Goal: Feedback & Contribution: Leave review/rating

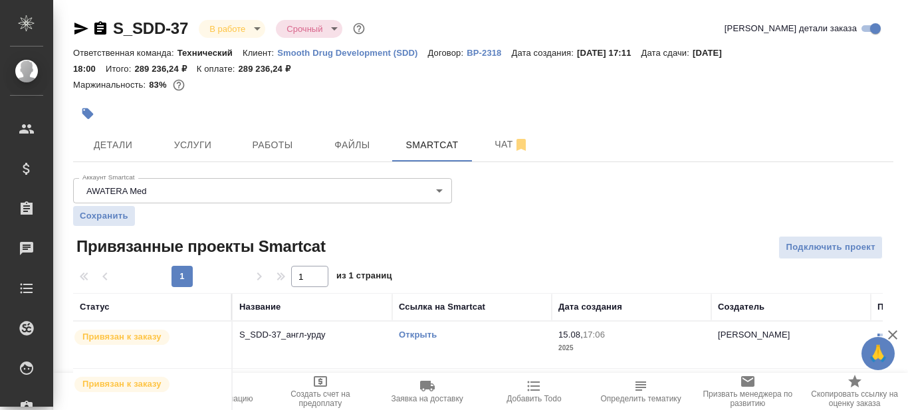
scroll to position [144, 0]
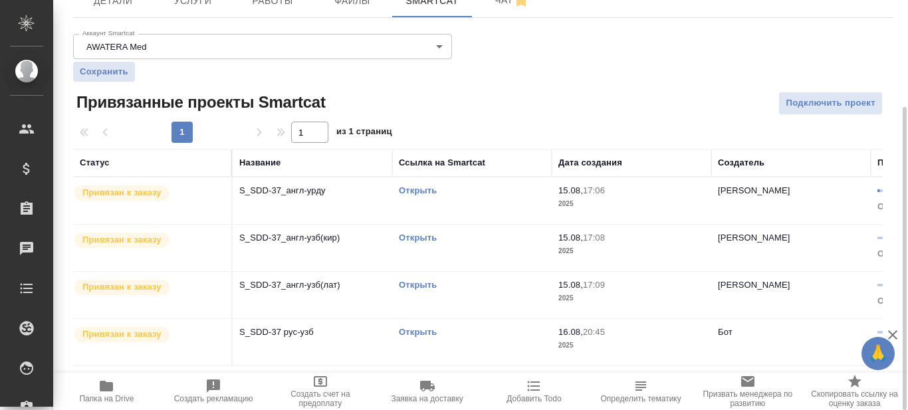
click at [420, 189] on link "Открыть" at bounding box center [418, 190] width 38 height 10
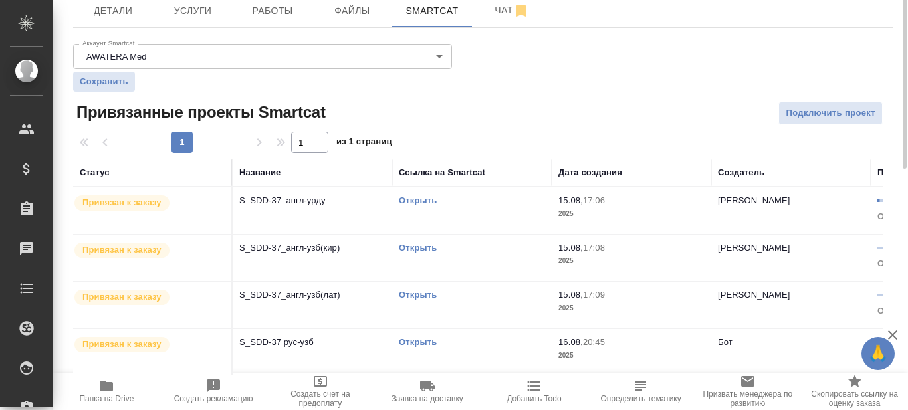
scroll to position [0, 0]
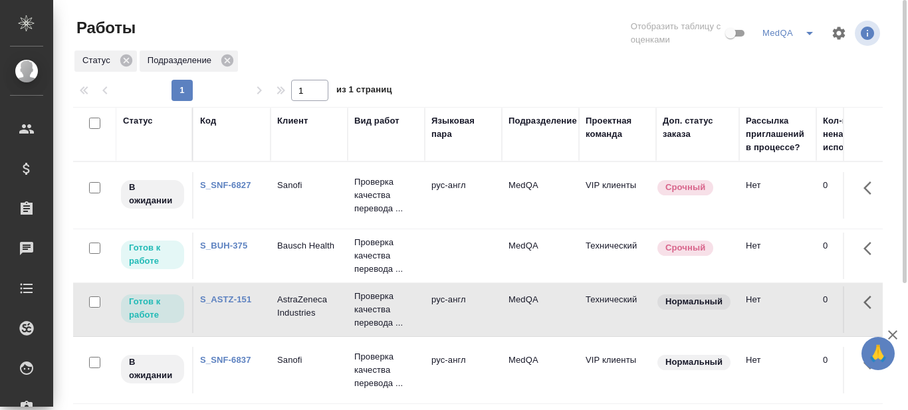
scroll to position [133, 0]
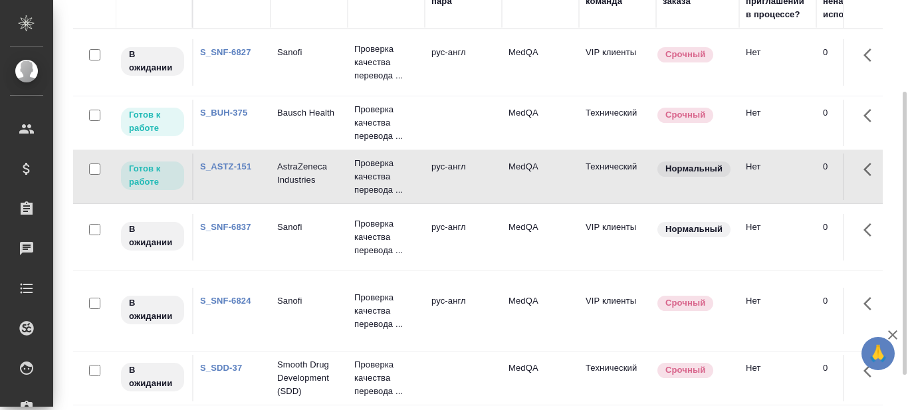
click at [237, 168] on link "S_ASTZ-151" at bounding box center [225, 167] width 51 height 10
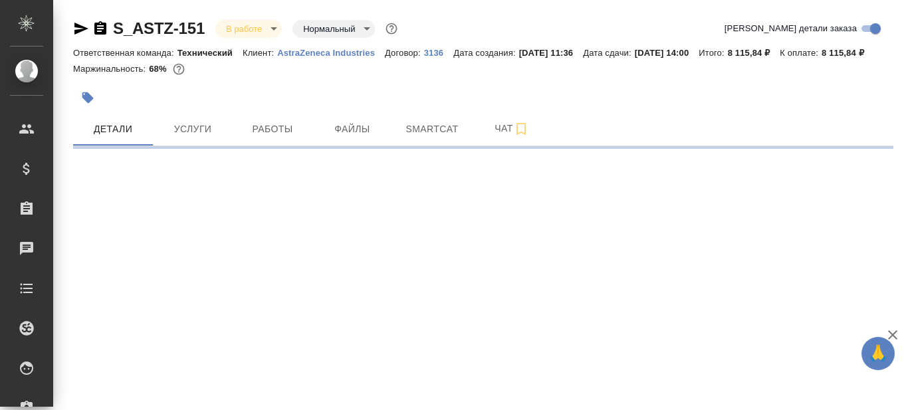
select select "RU"
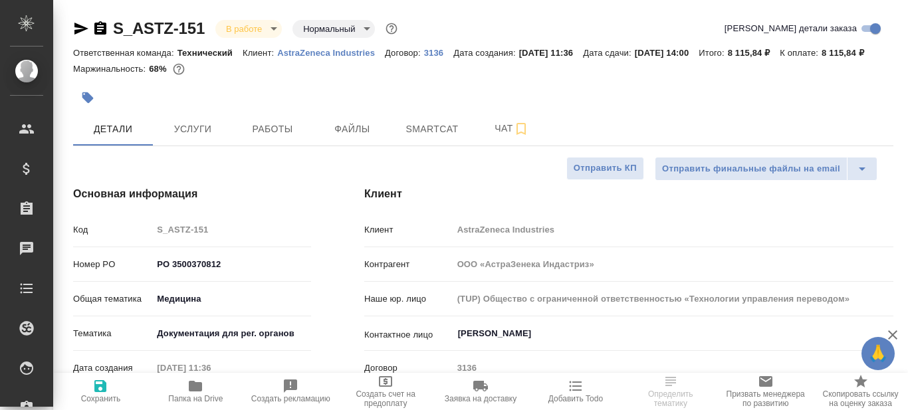
type textarea "x"
type input "[PERSON_NAME]"
type input "Комаров Роман"
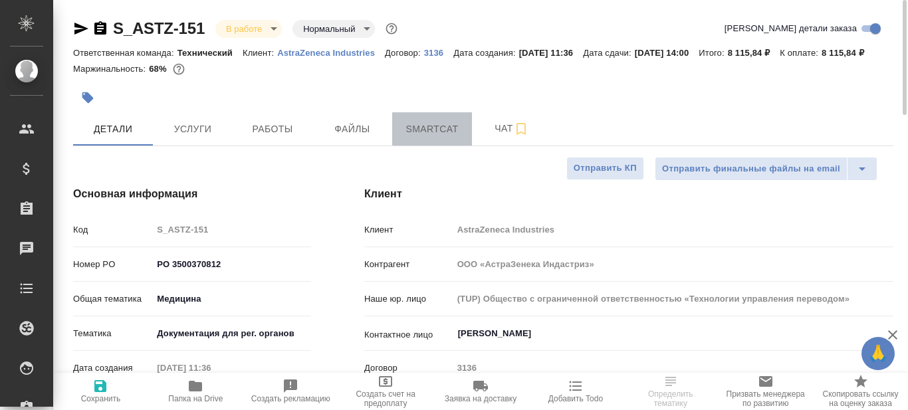
click at [428, 138] on span "Smartcat" at bounding box center [432, 129] width 64 height 17
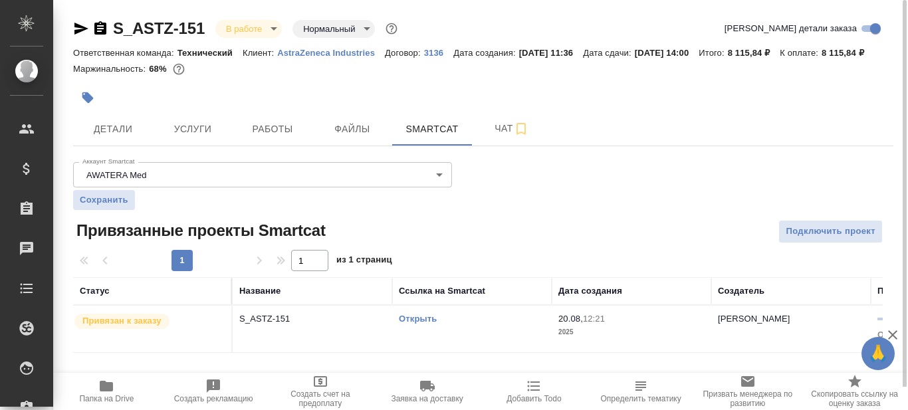
click at [429, 324] on link "Открыть" at bounding box center [418, 319] width 38 height 10
click at [78, 31] on icon "button" at bounding box center [81, 29] width 14 height 12
drag, startPoint x: 207, startPoint y: 24, endPoint x: 115, endPoint y: 39, distance: 93.6
click at [115, 39] on div "S_ASTZ-151 В работе inProgress Нормальный normal" at bounding box center [236, 28] width 327 height 21
copy link "S_ASTZ-151"
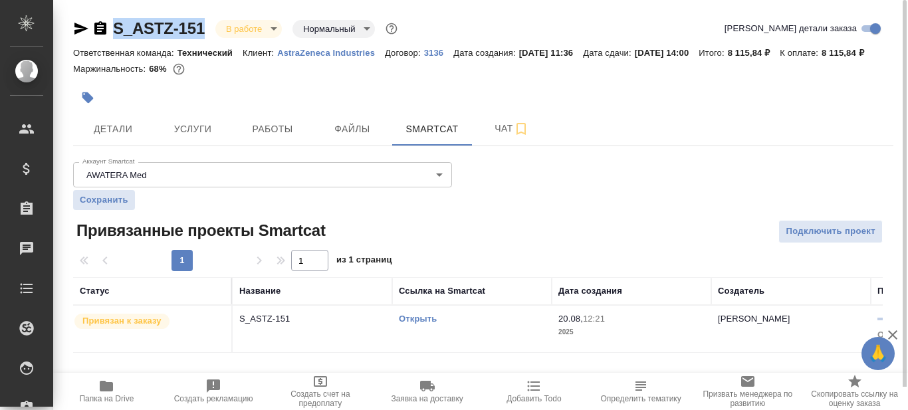
click at [106, 385] on icon "button" at bounding box center [106, 386] width 13 height 11
click at [326, 326] on p "S_ASTZ-151" at bounding box center [312, 318] width 146 height 13
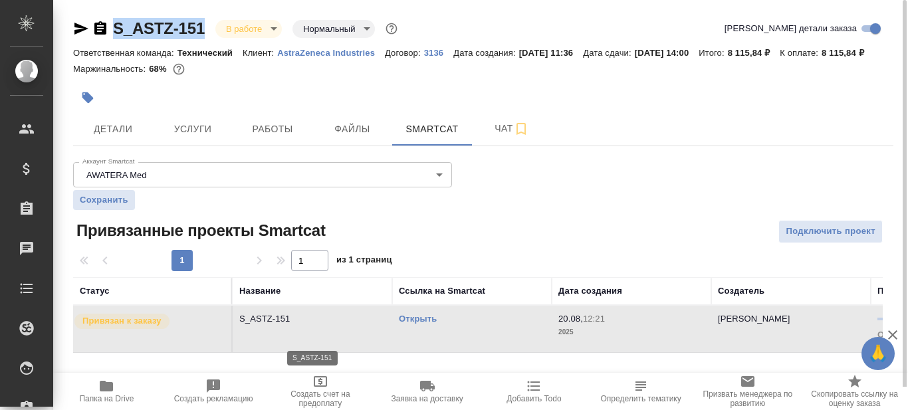
click at [326, 326] on p "S_ASTZ-151" at bounding box center [312, 318] width 146 height 13
click at [127, 138] on span "Детали" at bounding box center [113, 129] width 64 height 17
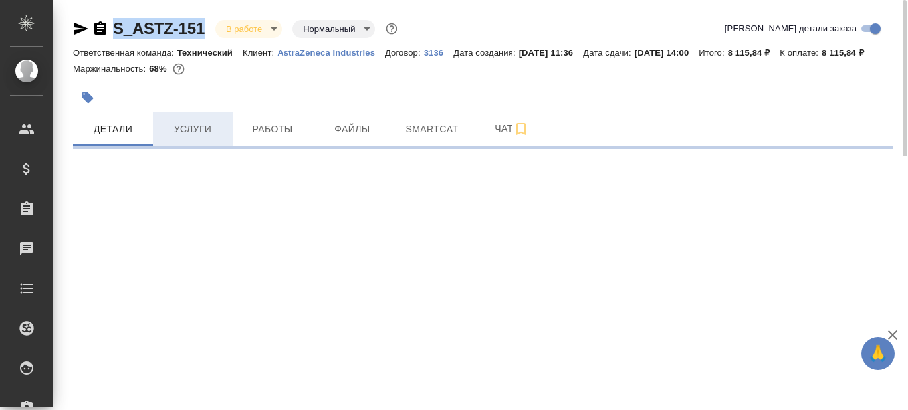
select select "RU"
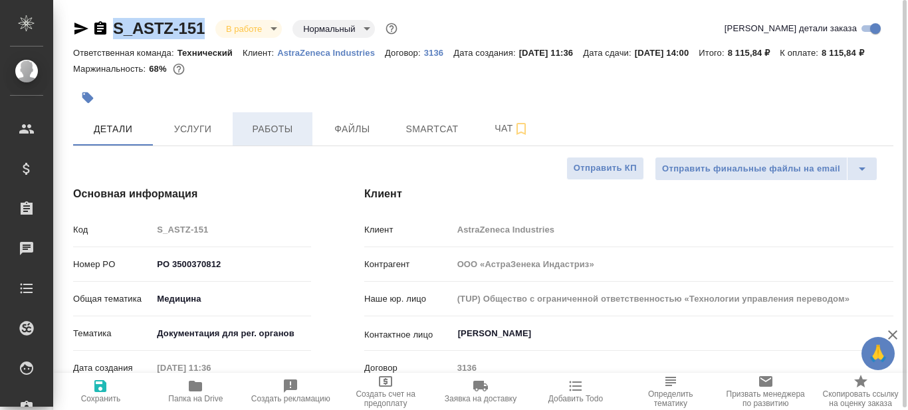
type textarea "x"
click at [285, 138] on span "Работы" at bounding box center [273, 129] width 64 height 17
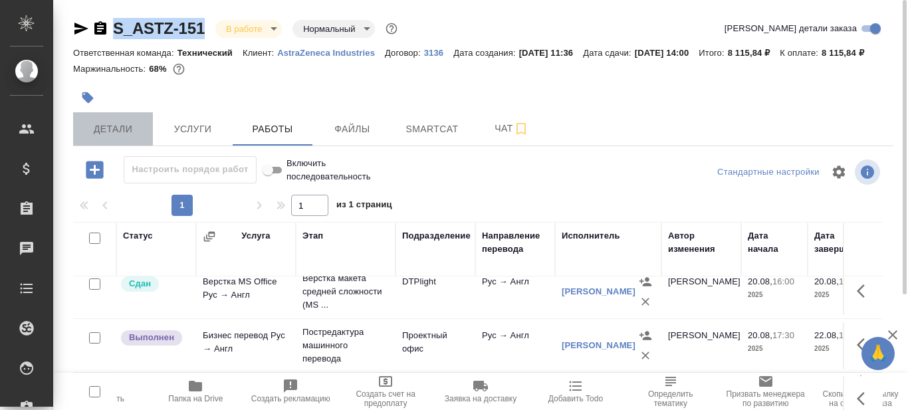
click at [116, 138] on span "Детали" at bounding box center [113, 129] width 64 height 17
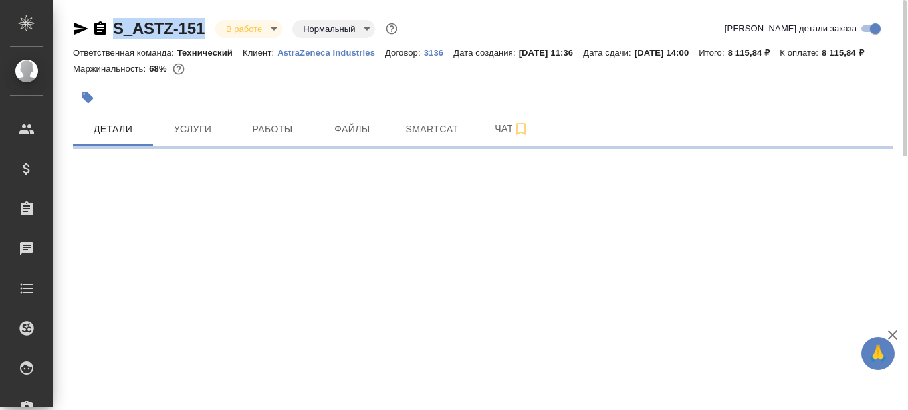
select select "RU"
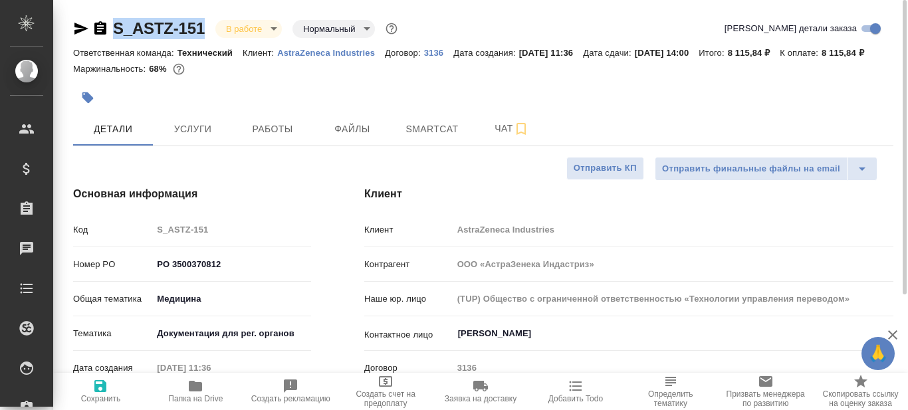
type textarea "x"
click at [454, 102] on div at bounding box center [346, 97] width 547 height 29
type textarea "x"
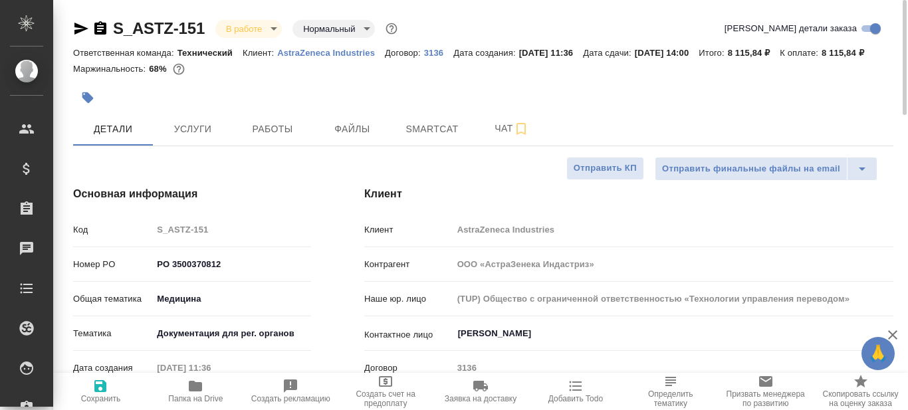
type textarea "x"
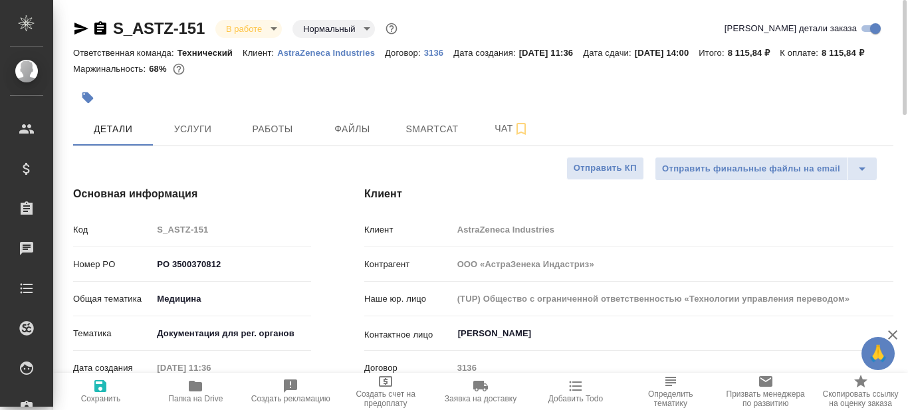
type textarea "x"
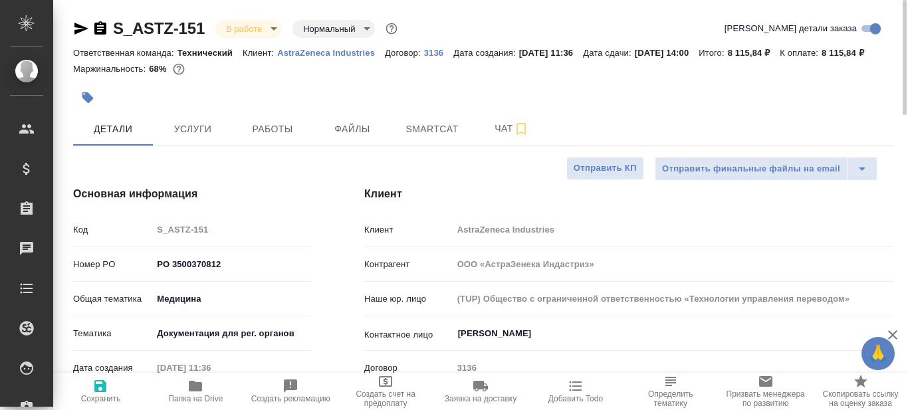
type textarea "x"
click at [284, 138] on span "Работы" at bounding box center [273, 129] width 64 height 17
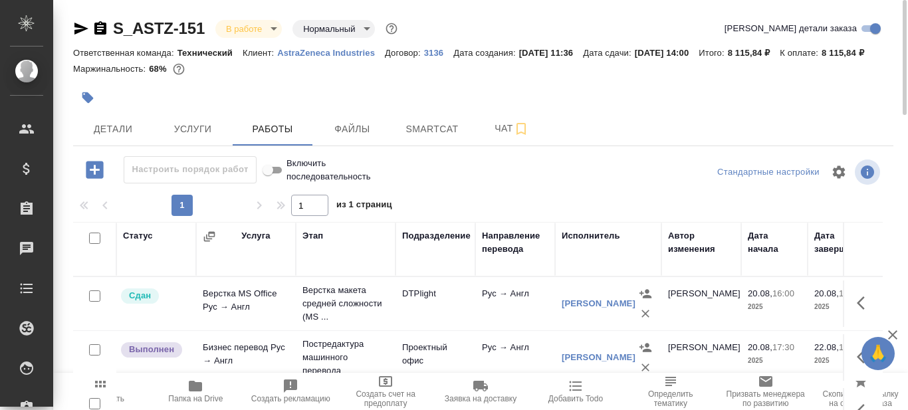
scroll to position [133, 0]
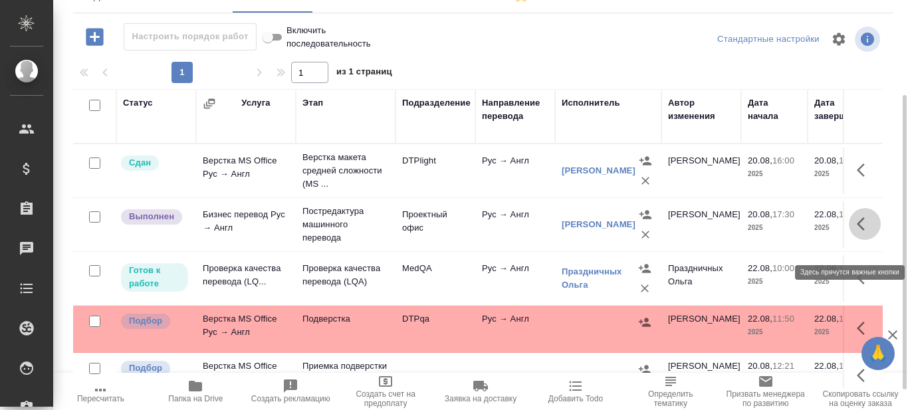
click at [849, 240] on button "button" at bounding box center [865, 224] width 32 height 32
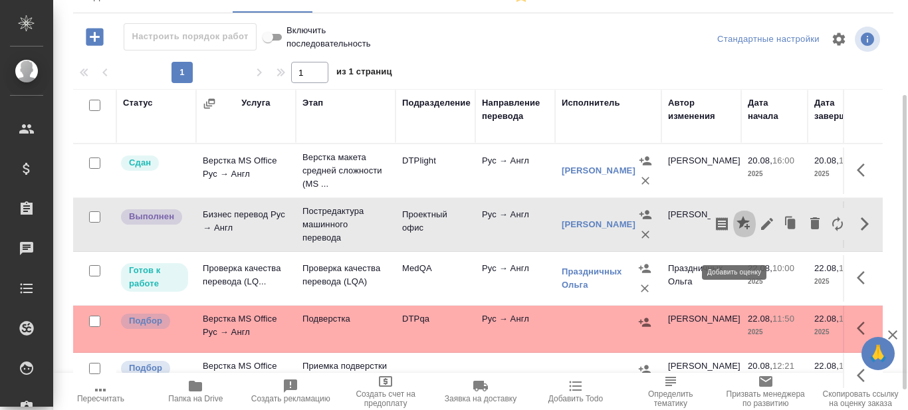
click at [737, 229] on icon "button" at bounding box center [743, 222] width 13 height 13
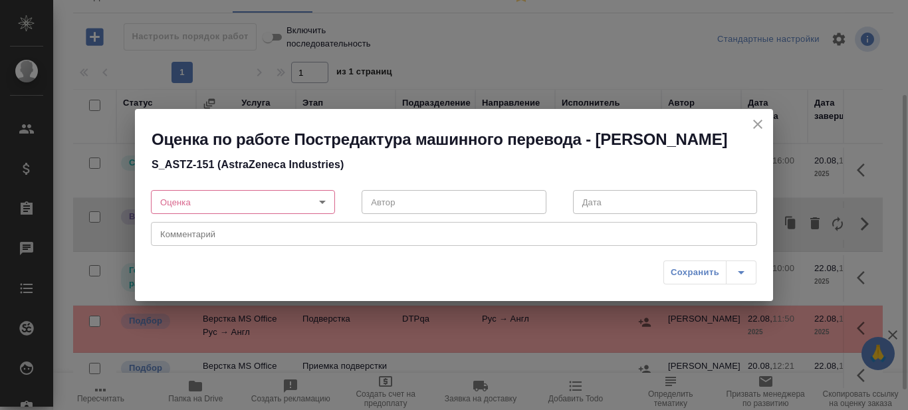
click at [318, 201] on body "🙏 .cls-1 fill:#fff; AWATERA Prazdnichnykh Olga Клиенты Спецификации Заказы 0 Ча…" at bounding box center [454, 205] width 908 height 410
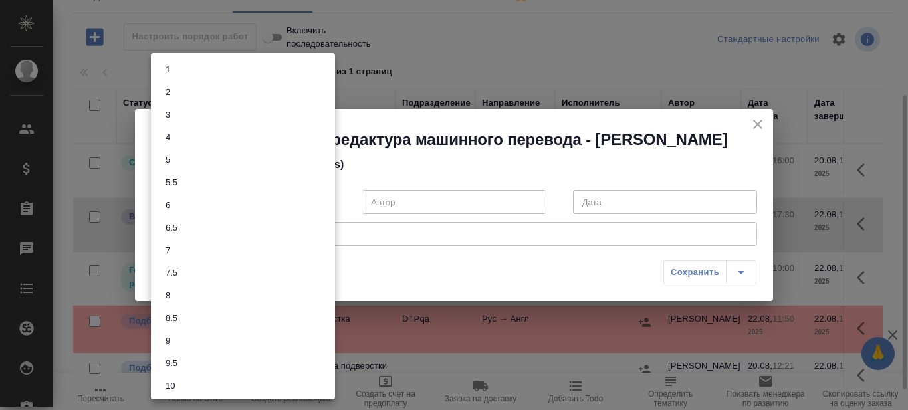
click at [193, 269] on li "7.5" at bounding box center [243, 273] width 184 height 23
type input "7.5"
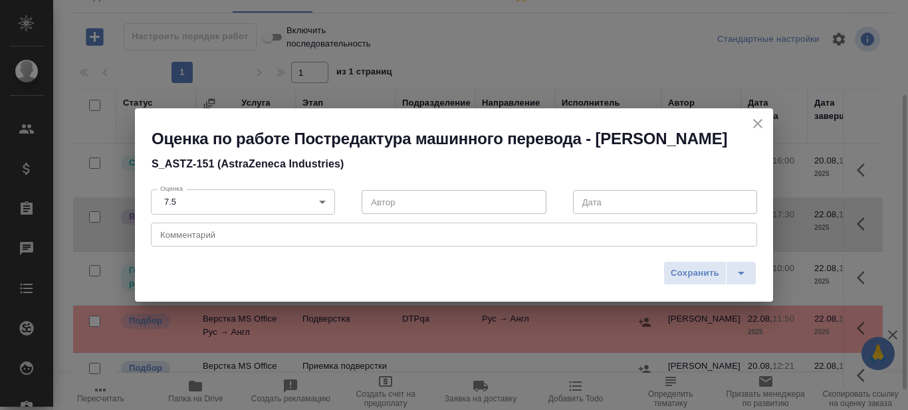
click at [209, 243] on div "x Комментарий" at bounding box center [454, 235] width 606 height 24
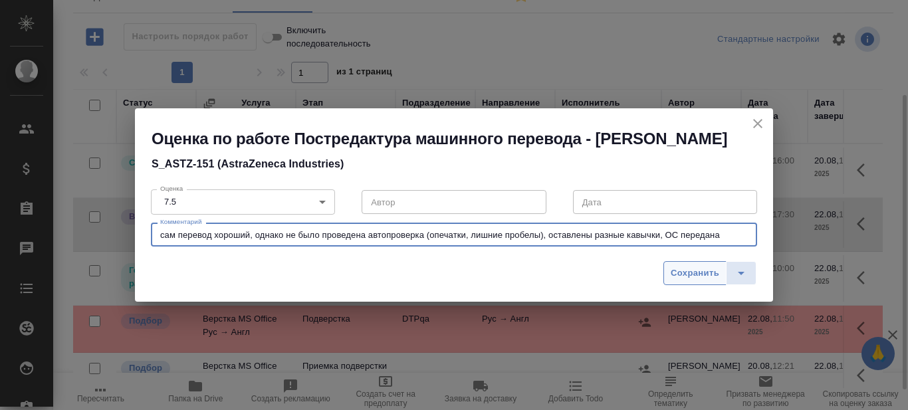
type textarea "сам перевод хороший, однако не было проведена автопроверка (опечатки, лишние пр…"
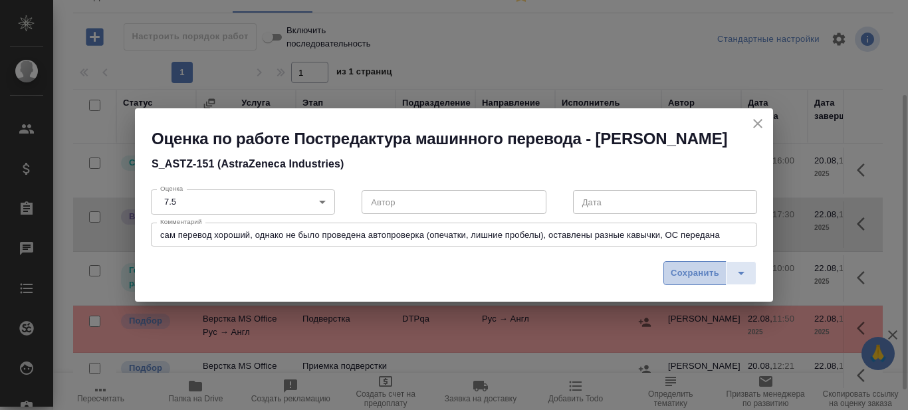
click at [673, 270] on span "Сохранить" at bounding box center [695, 273] width 49 height 15
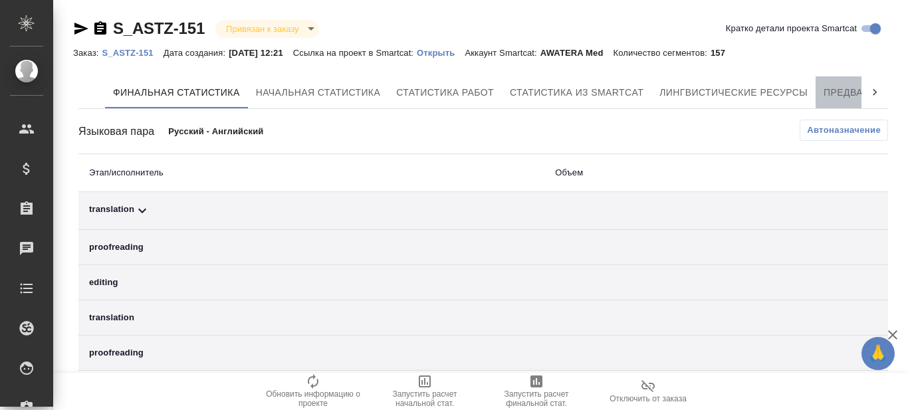
click at [832, 89] on span "Предварительный перевод" at bounding box center [899, 92] width 150 height 17
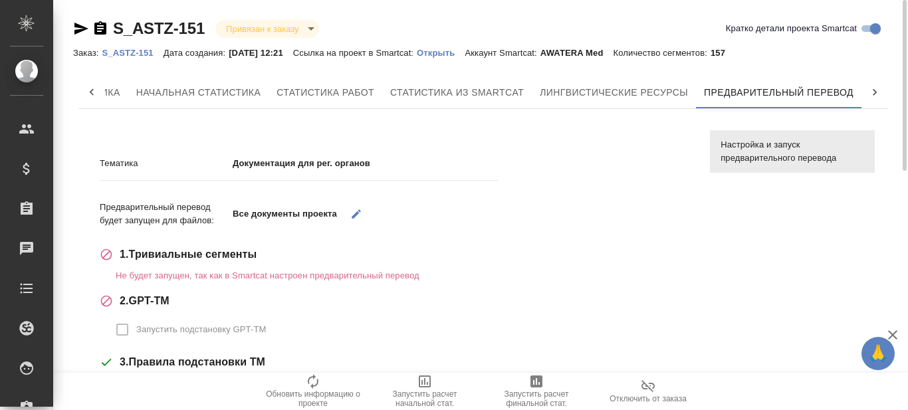
scroll to position [133, 0]
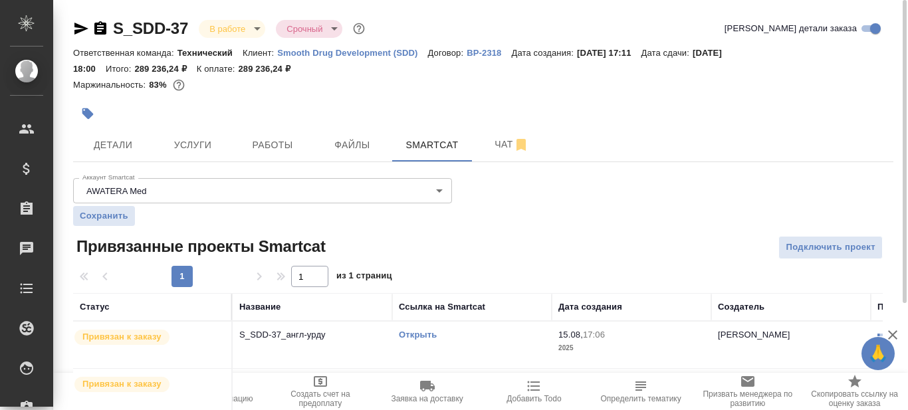
click at [427, 334] on link "Открыть" at bounding box center [418, 335] width 38 height 10
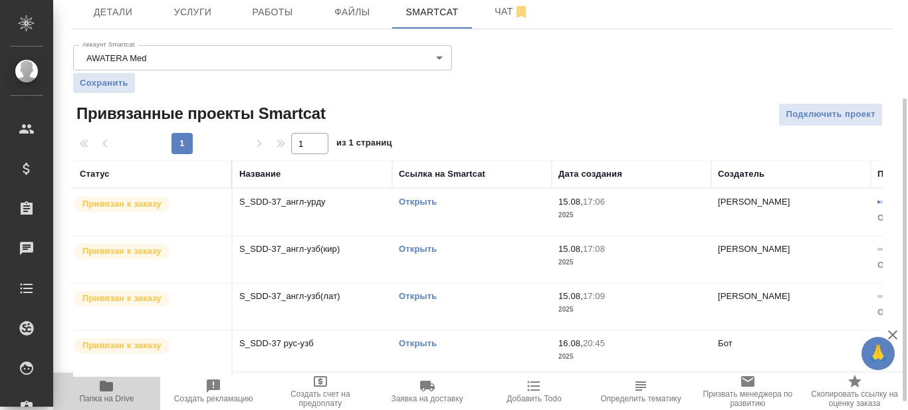
click at [101, 388] on icon "button" at bounding box center [106, 386] width 13 height 11
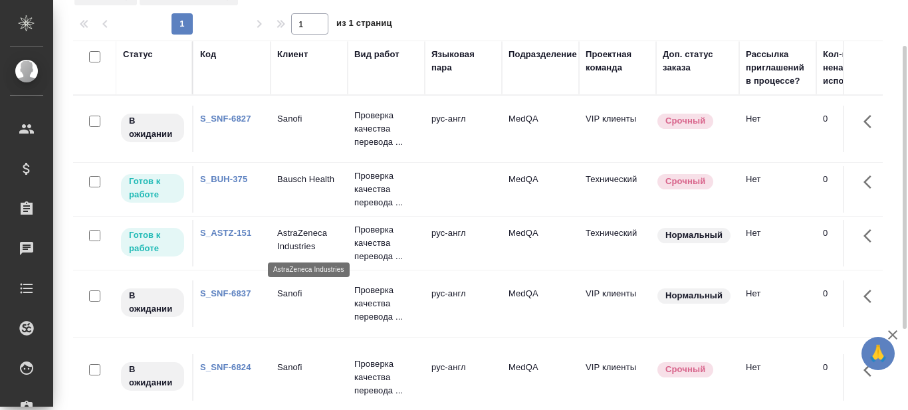
click at [298, 237] on p "AstraZeneca Industries" at bounding box center [309, 240] width 64 height 27
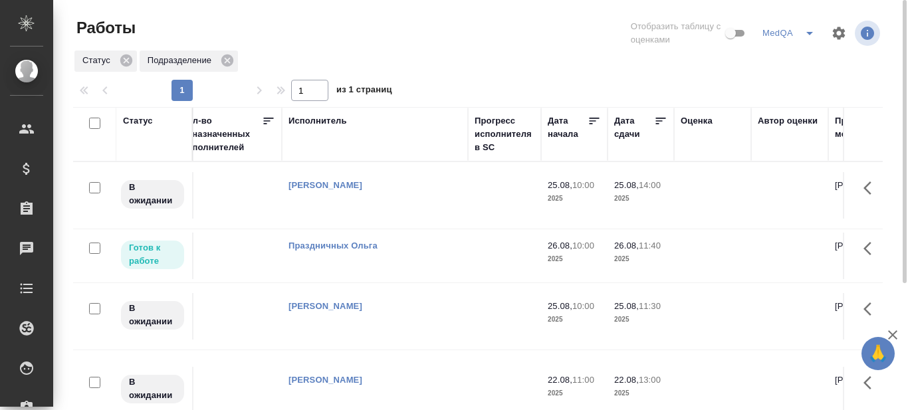
scroll to position [0, 643]
click at [659, 117] on icon at bounding box center [658, 120] width 13 height 13
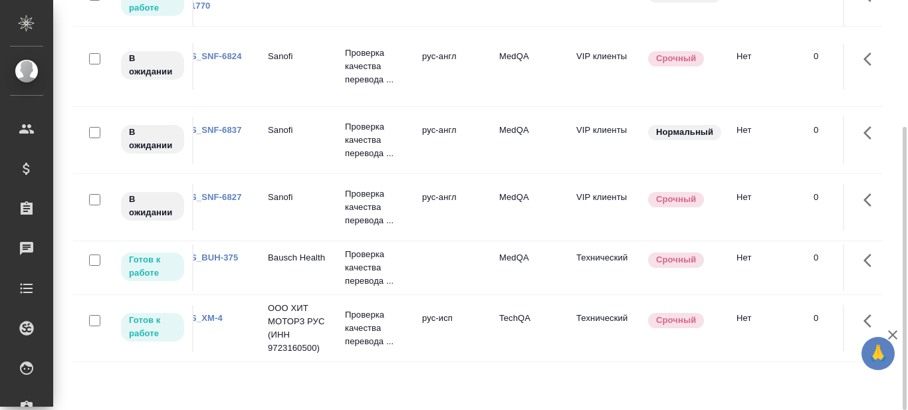
scroll to position [0, 0]
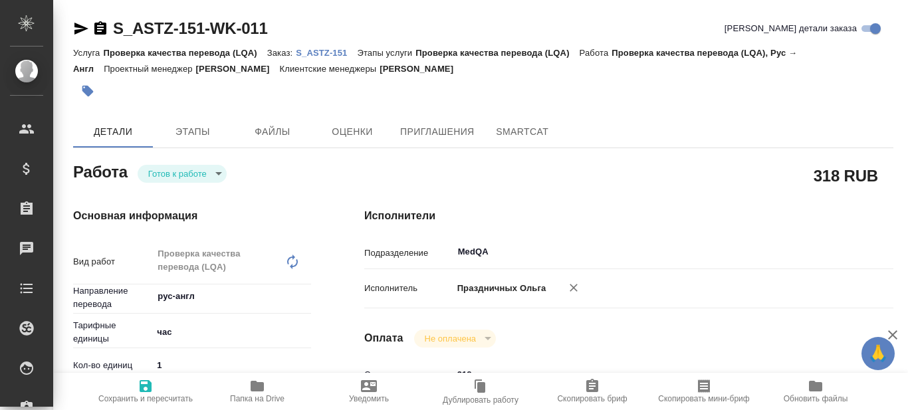
type textarea "x"
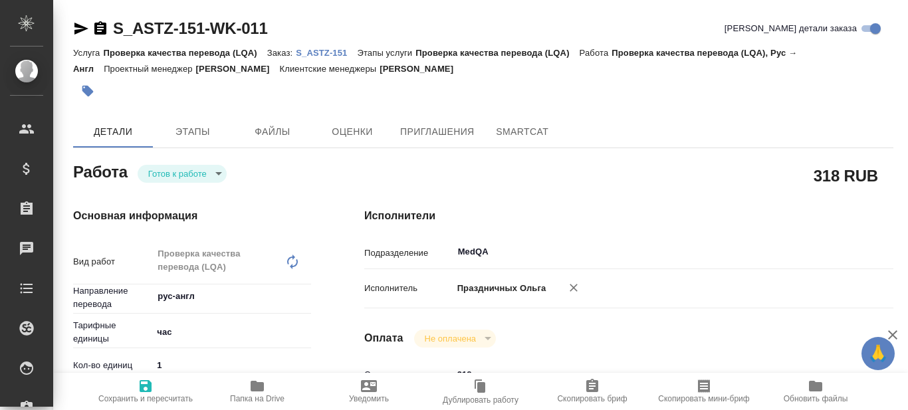
type textarea "x"
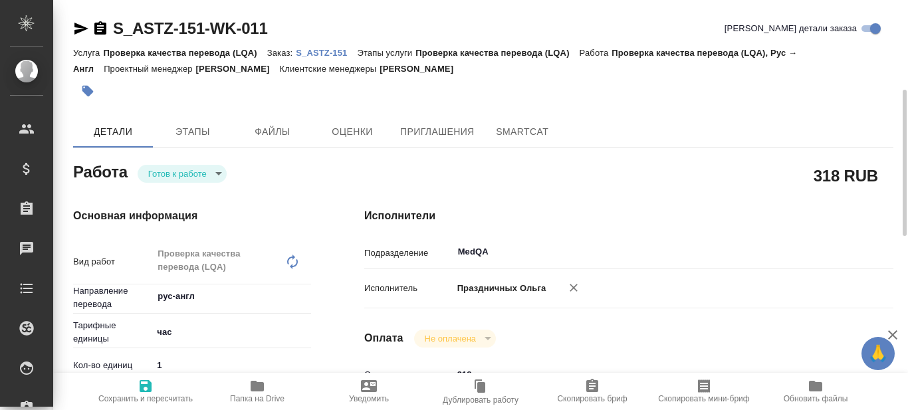
scroll to position [66, 0]
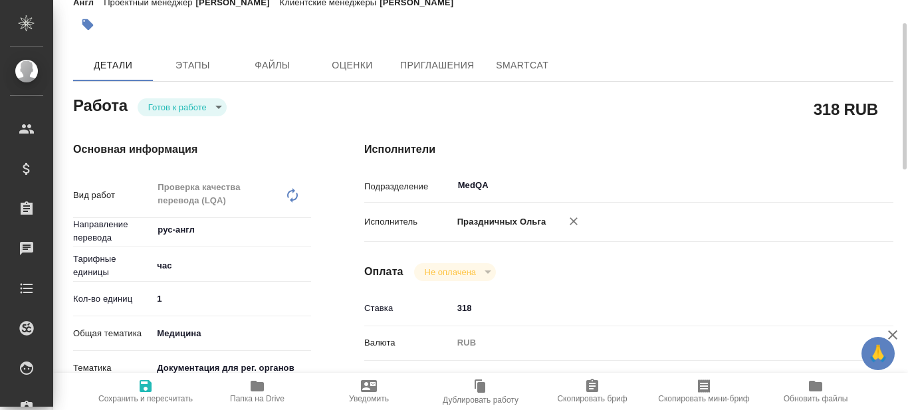
type textarea "x"
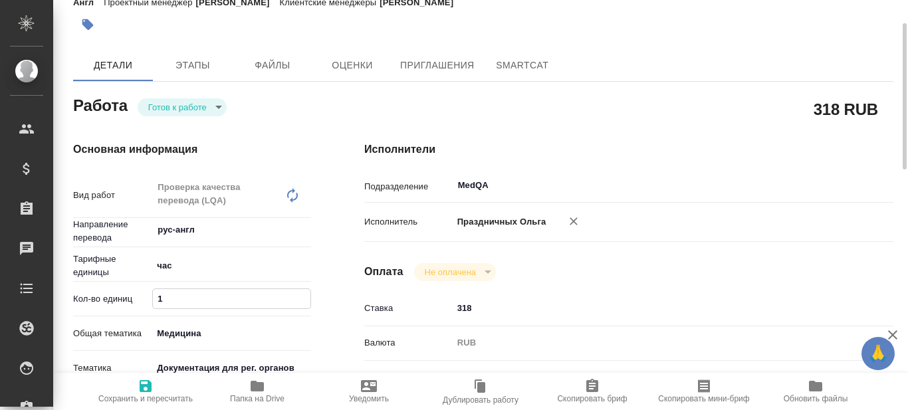
drag, startPoint x: 180, startPoint y: 293, endPoint x: 152, endPoint y: 289, distance: 28.9
click at [152, 289] on div "Кол-во единиц 1" at bounding box center [192, 298] width 238 height 23
type input "0"
type textarea "x"
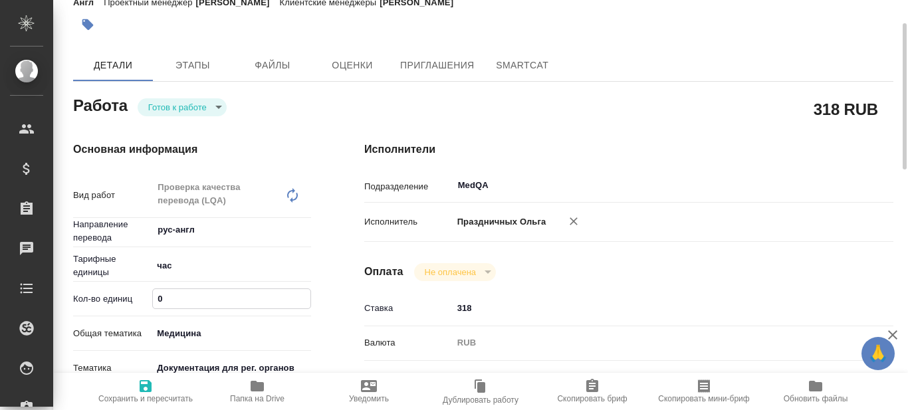
type textarea "x"
type input "0.5"
type textarea "x"
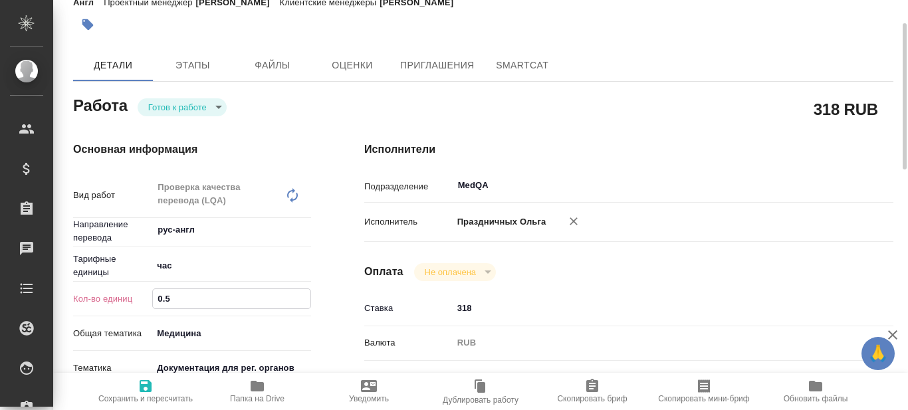
type textarea "x"
type input "0.5"
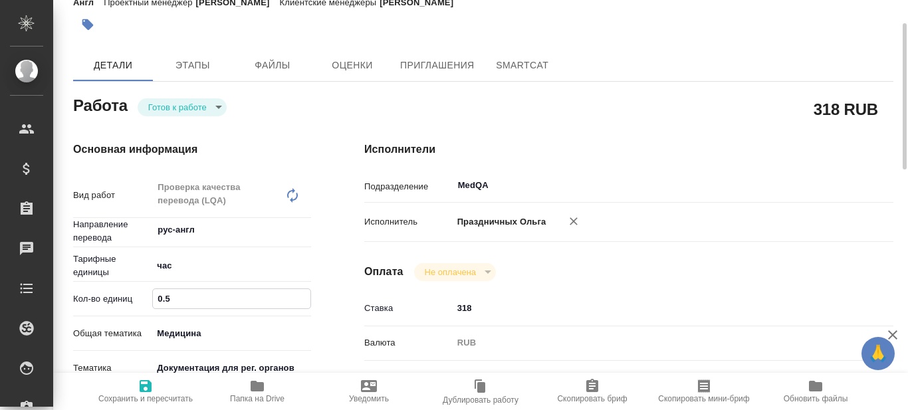
click at [144, 395] on span "Сохранить и пересчитать" at bounding box center [145, 398] width 94 height 9
type textarea "x"
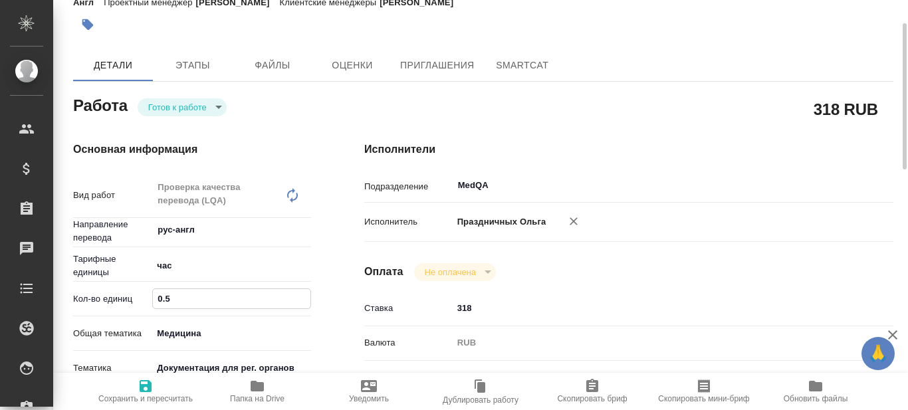
type textarea "x"
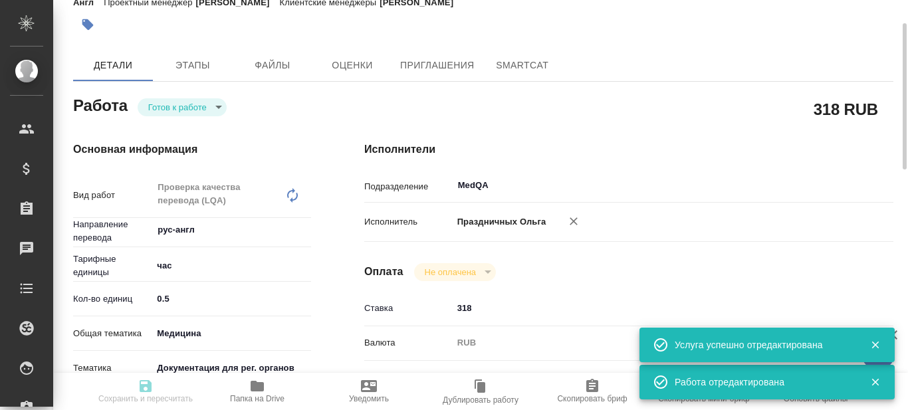
type input "readyForWork"
type textarea "Проверка качества перевода (LQA)"
type textarea "x"
type input "рус-англ"
type input "5a8b1489cc6b4906c91bfd93"
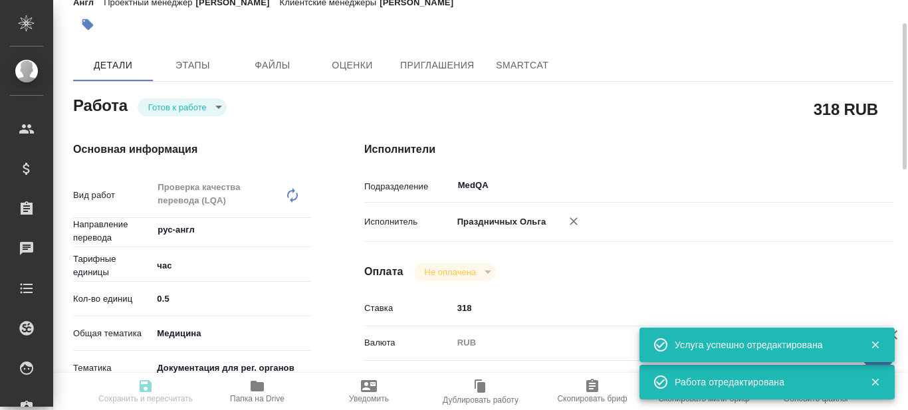
type input "0.5"
type input "med"
type input "5f647205b73bc97568ca66c6"
type input "22.08.2025 10:00"
type input "22.08.2025 11:00"
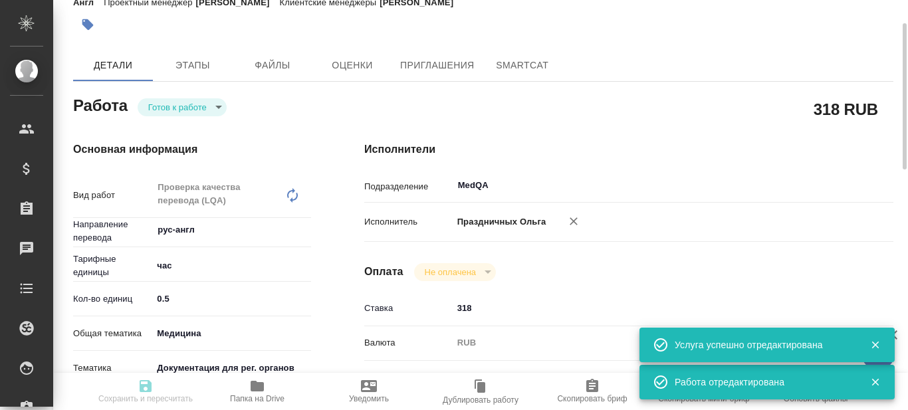
type input "22.08.2025 14:00"
type input "MedQA"
type input "notPayed"
type input "318"
type input "RUB"
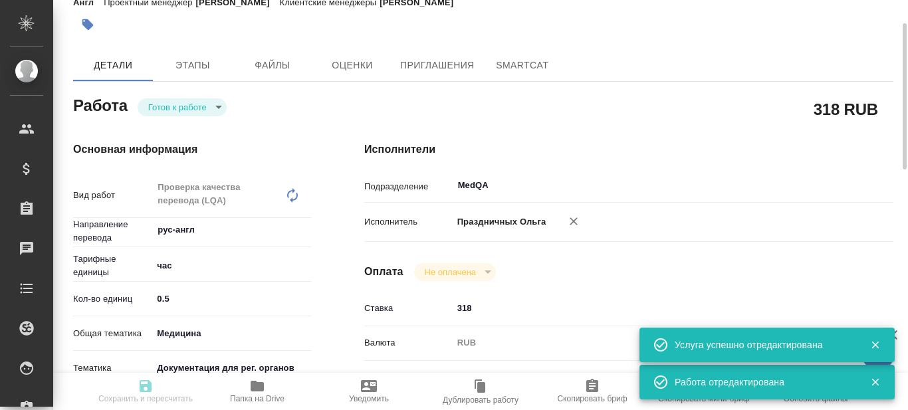
type input "Праздничных Ольга"
type textarea "x"
type textarea "/Clients/AstraZeneca/Orders/S_ASTZ-151/LQA/S_ASTZ-151-WK-011"
type textarea "x"
type input "S_ASTZ-151"
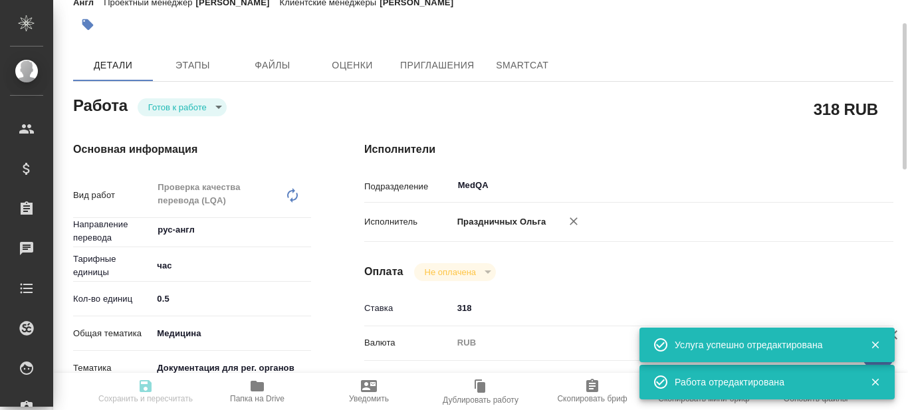
type input "РО 3500370812"
type input "Проверка качества перевода (LQA)"
type input "[PERSON_NAME]"
type input "Петрова Валерия"
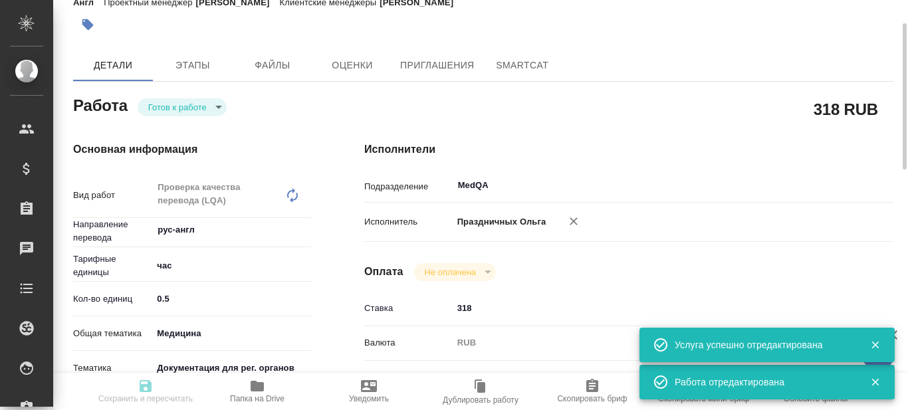
type input "/Clients/AstraZeneca/Orders/S_ASTZ-151"
type textarea "x"
type textarea "на английский часть фраз переведенных оставить как есть и далее по тексту уже п…"
type textarea "x"
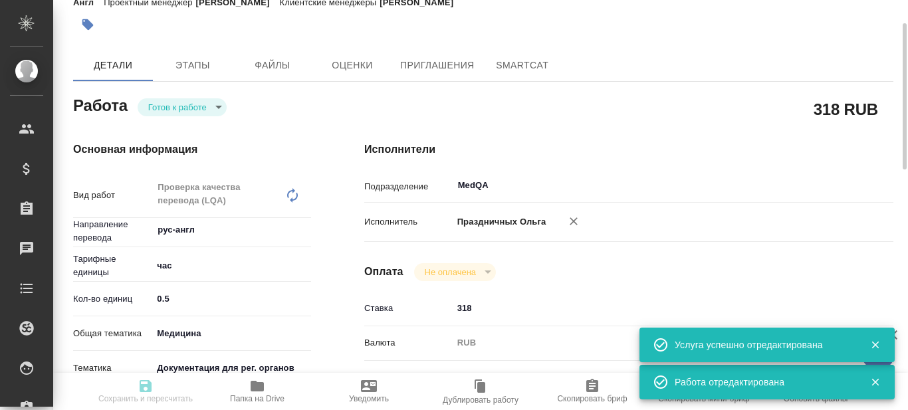
type textarea "x"
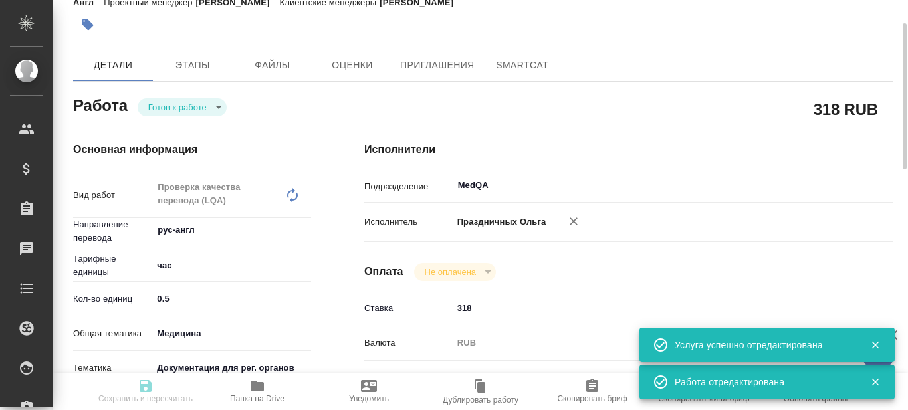
type textarea "x"
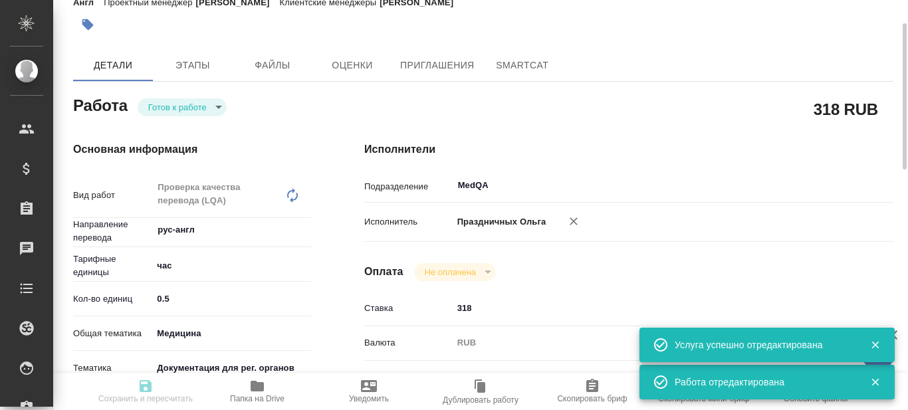
type textarea "x"
click at [219, 108] on body "🙏 .cls-1 fill:#fff; AWATERA Prazdnichnykh Olga Клиенты Спецификации Заказы 0 Ча…" at bounding box center [454, 205] width 908 height 410
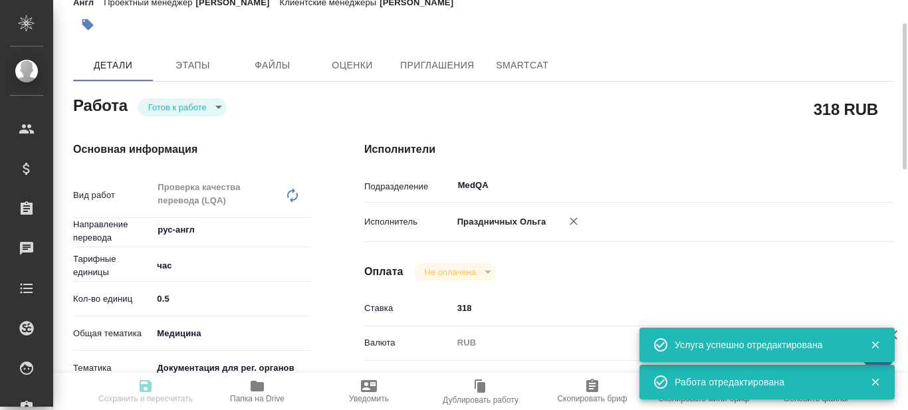
type textarea "x"
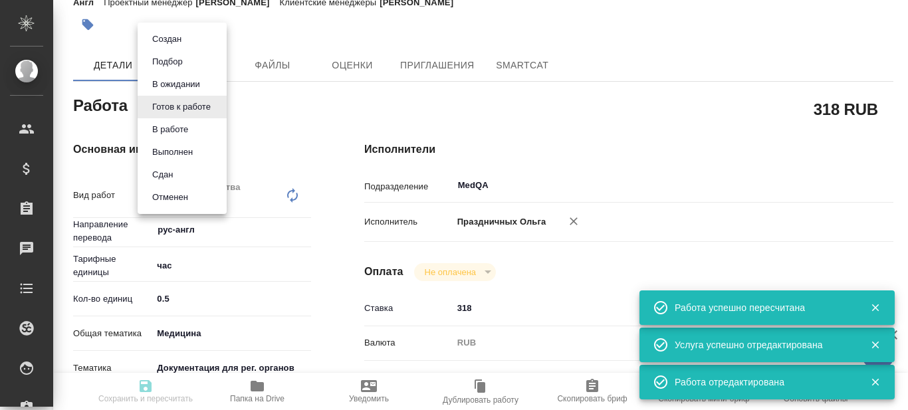
type input "readyForWork"
type textarea "Проверка качества перевода (LQA)"
type textarea "x"
type input "рус-англ"
type input "5a8b1489cc6b4906c91bfd93"
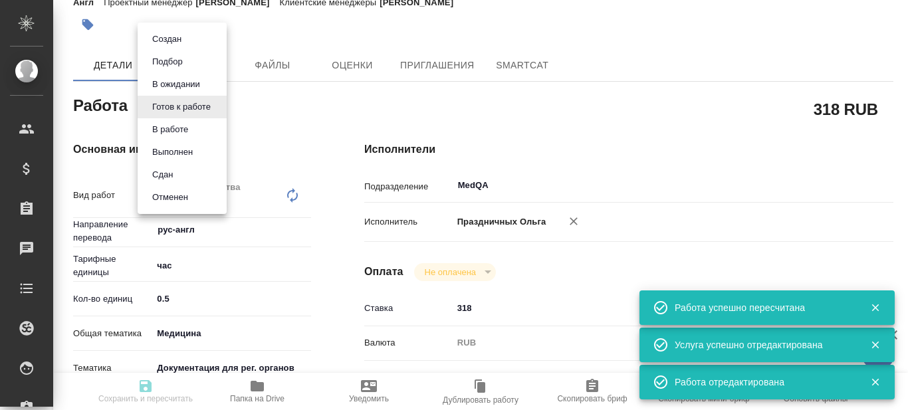
type input "0.5"
type input "med"
type input "5f647205b73bc97568ca66c6"
type input "22.08.2025 10:00"
type input "22.08.2025 11:00"
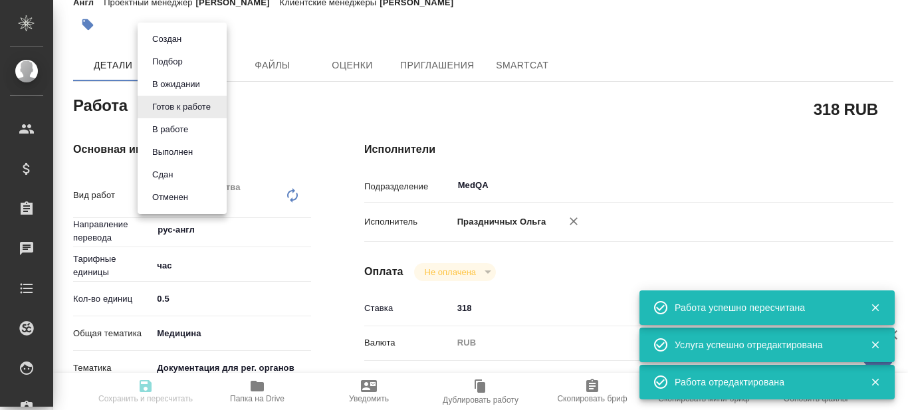
type input "22.08.2025 14:00"
type input "MedQA"
type input "notPayed"
type input "318"
type input "RUB"
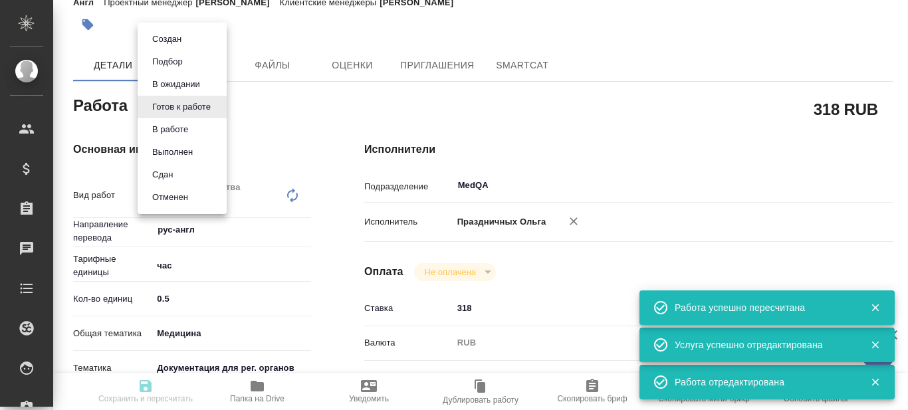
type input "Праздничных Ольга"
type textarea "x"
type textarea "/Clients/AstraZeneca/Orders/S_ASTZ-151/LQA/S_ASTZ-151-WK-011"
type textarea "x"
type input "S_ASTZ-151"
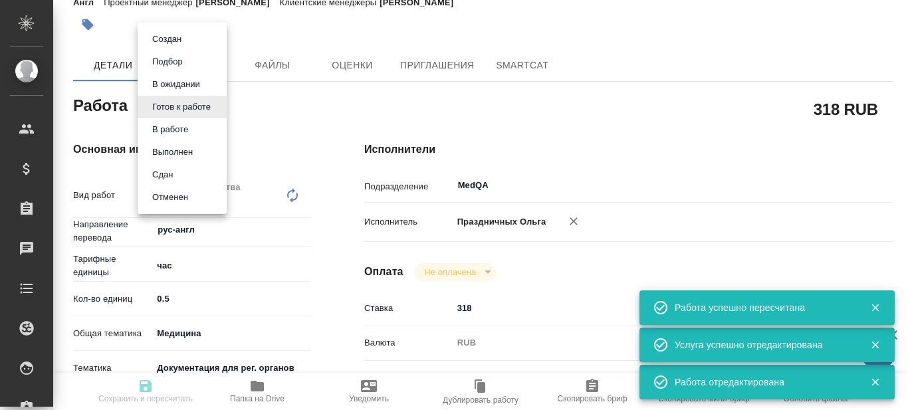
type input "РО 3500370812"
type input "Проверка качества перевода (LQA)"
type input "[PERSON_NAME]"
type input "Петрова Валерия"
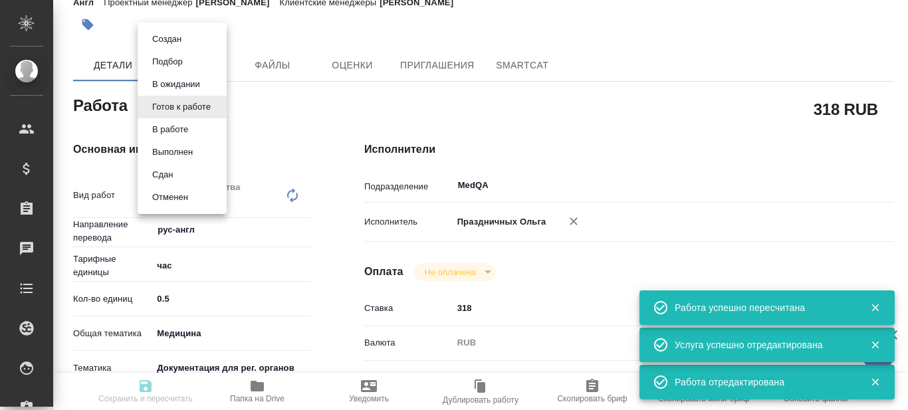
type input "/Clients/AstraZeneca/Orders/S_ASTZ-151"
type textarea "x"
type textarea "на английский часть фраз переведенных оставить как есть и далее по тексту уже п…"
type textarea "x"
click at [288, 119] on div at bounding box center [454, 205] width 908 height 410
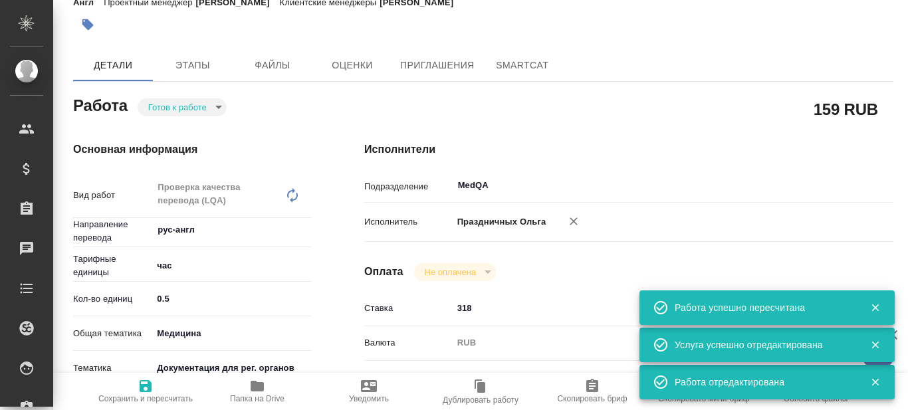
type textarea "x"
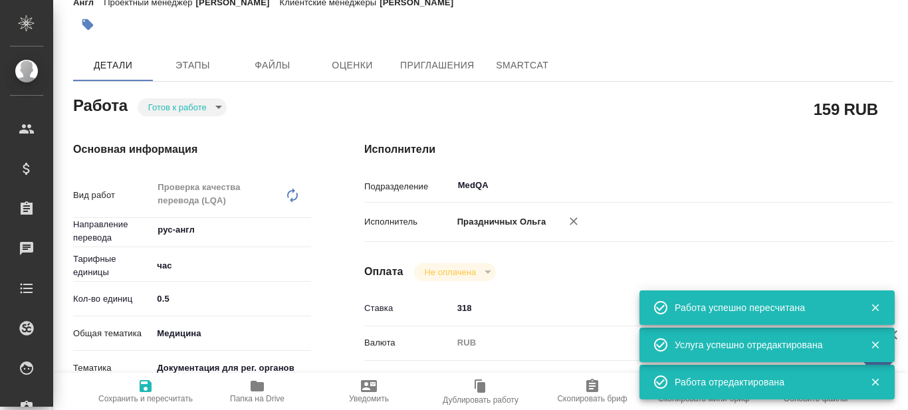
type textarea "x"
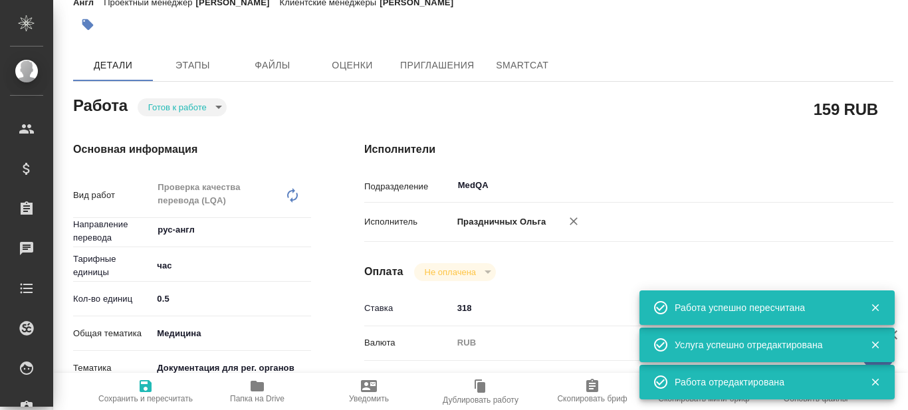
type textarea "x"
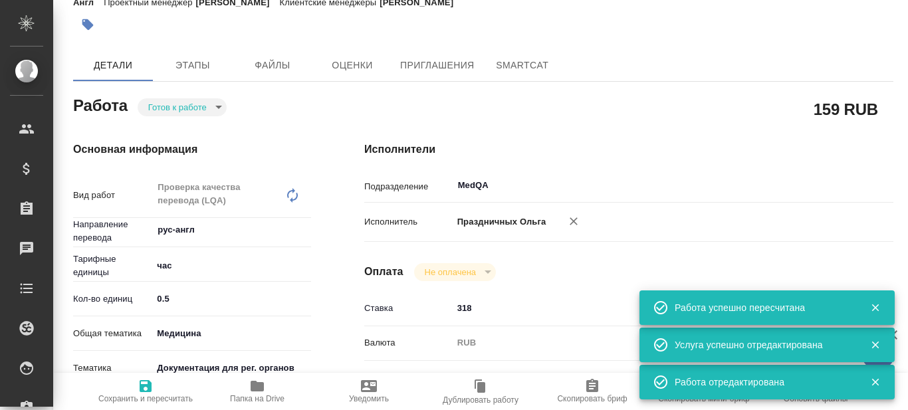
type textarea "x"
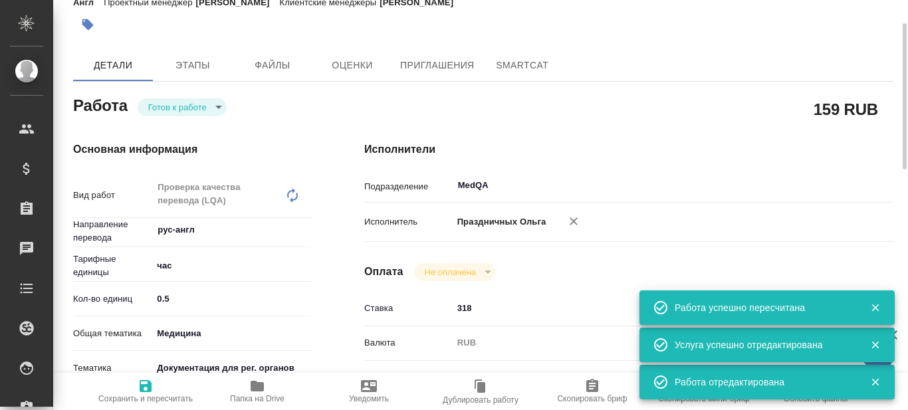
click at [219, 106] on body "🙏 .cls-1 fill:#fff; AWATERA Prazdnichnykh Olga Клиенты Спецификации Заказы 0 Ча…" at bounding box center [454, 205] width 908 height 410
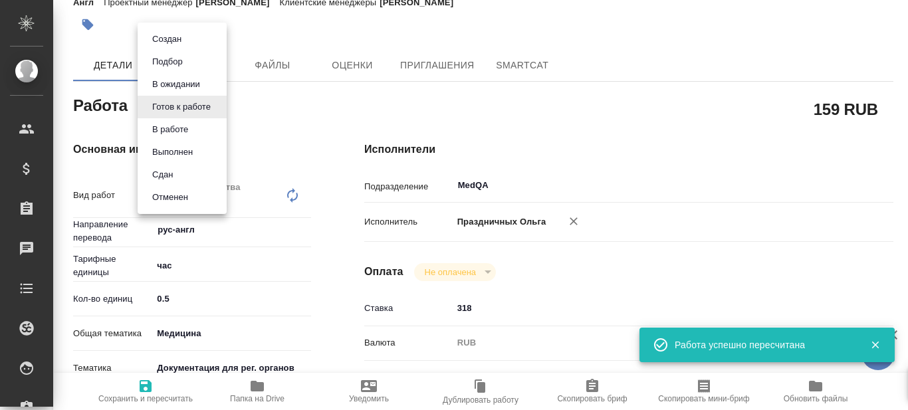
click at [185, 176] on li "Сдан" at bounding box center [182, 175] width 89 height 23
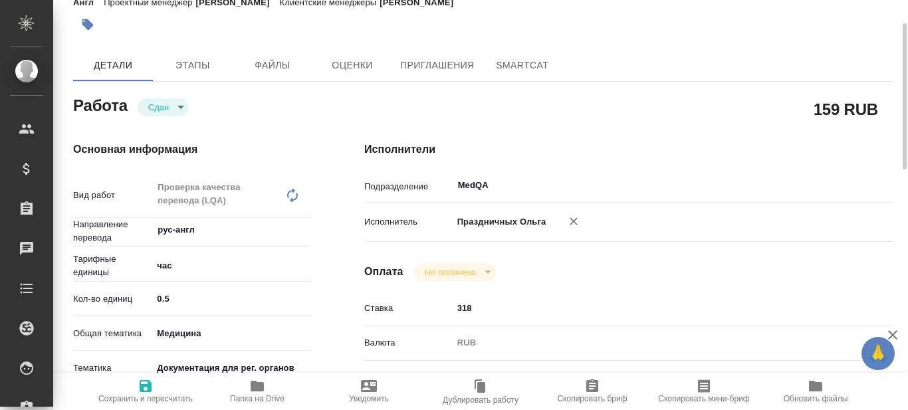
type textarea "x"
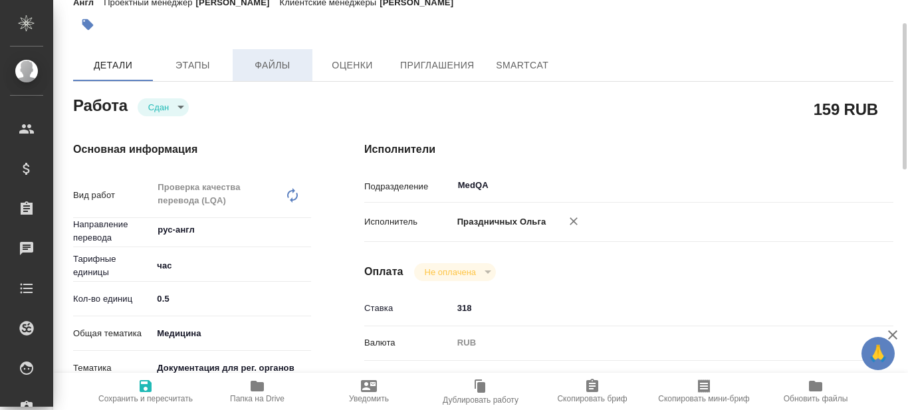
type textarea "x"
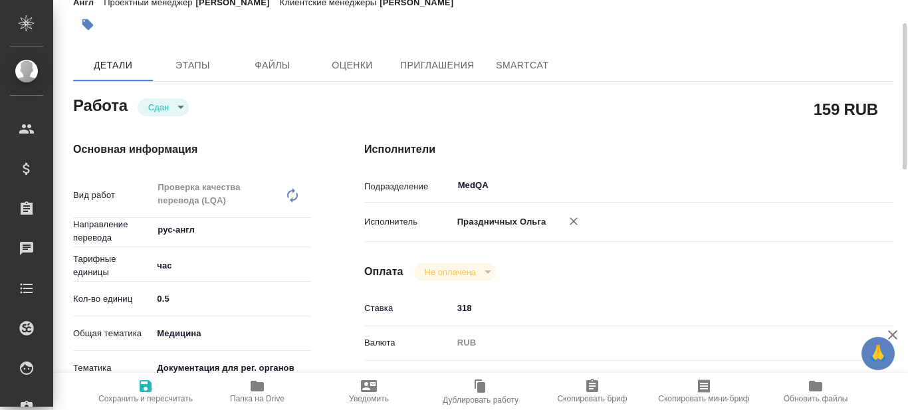
type textarea "x"
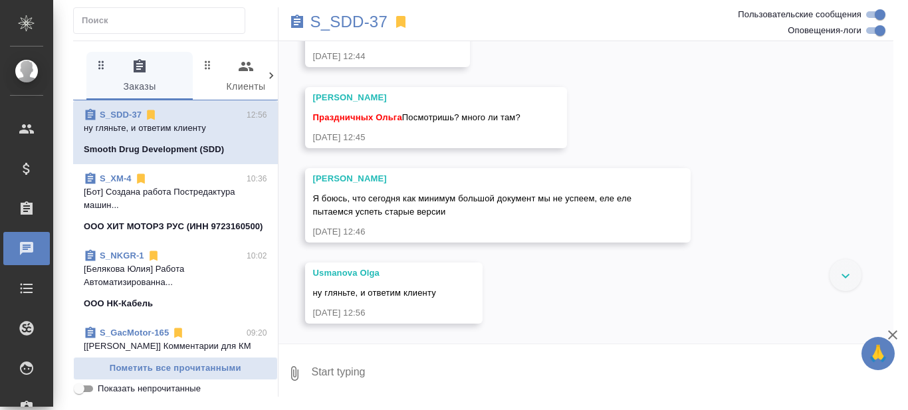
scroll to position [40587, 0]
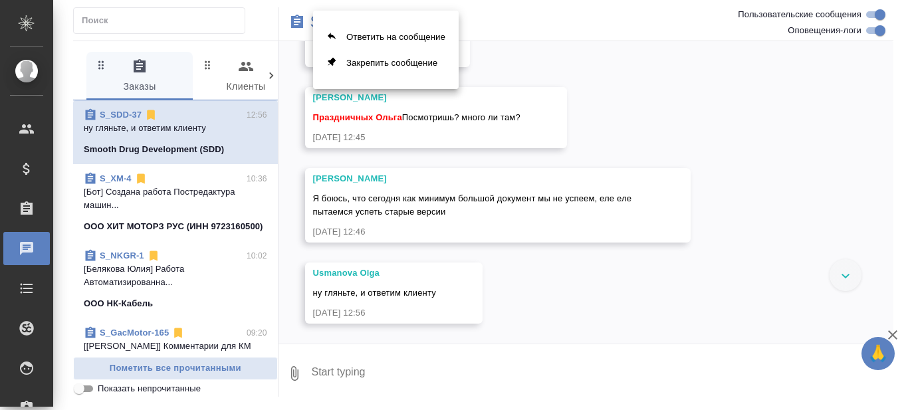
click at [384, 40] on button "Ответить на сообщение" at bounding box center [386, 37] width 146 height 26
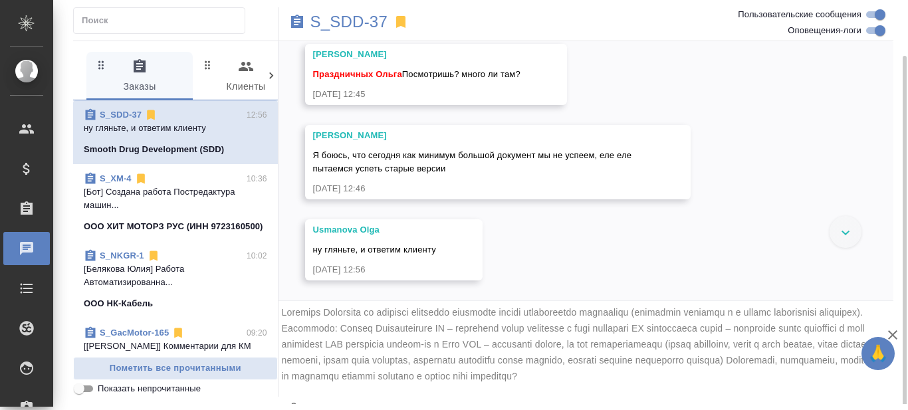
click at [328, 388] on textarea at bounding box center [602, 410] width 584 height 45
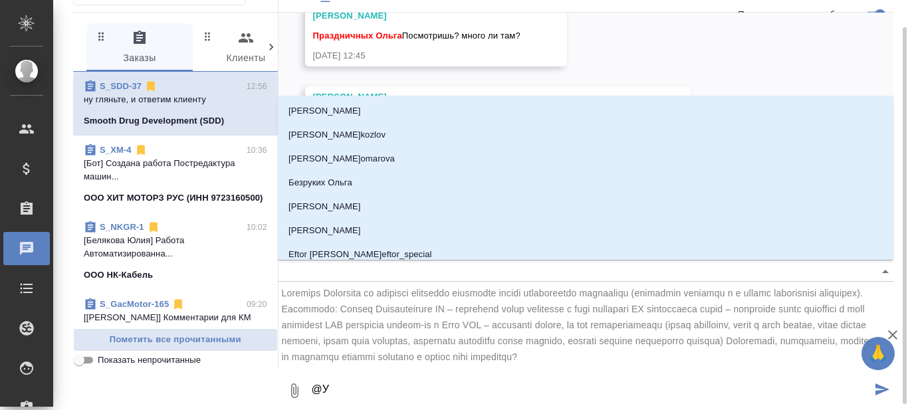
type textarea "@Ус"
type input "Ус"
type textarea "@Серг"
type input "Серг"
type textarea "@Серге"
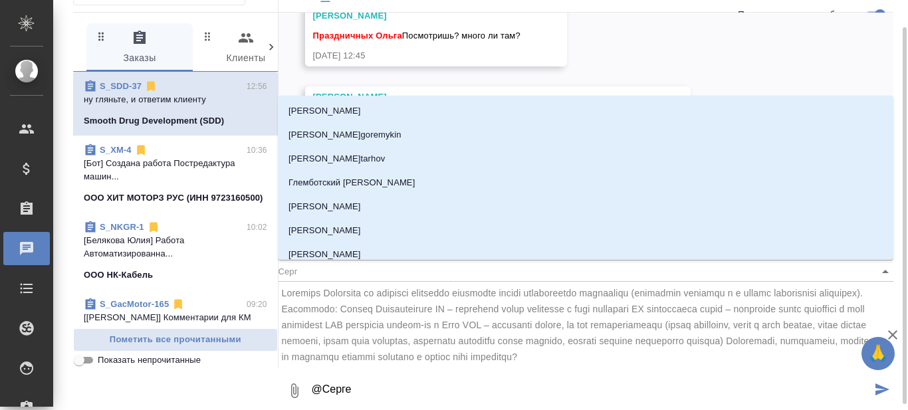
type input "Серге"
type textarea "@Сергеев"
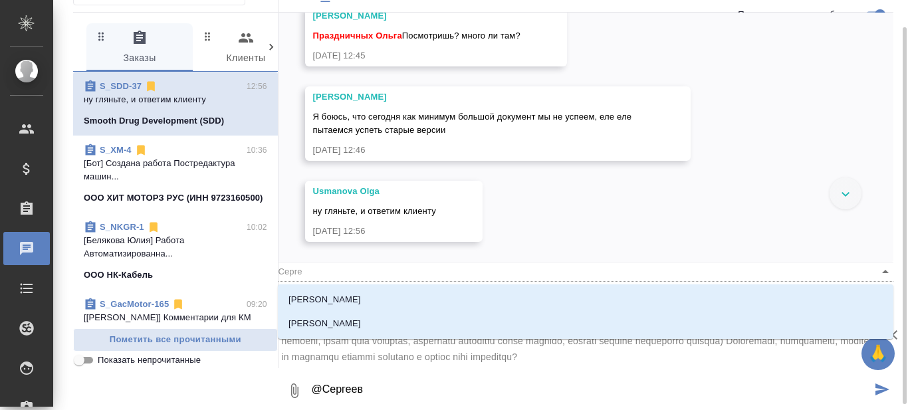
type input "Сергеев"
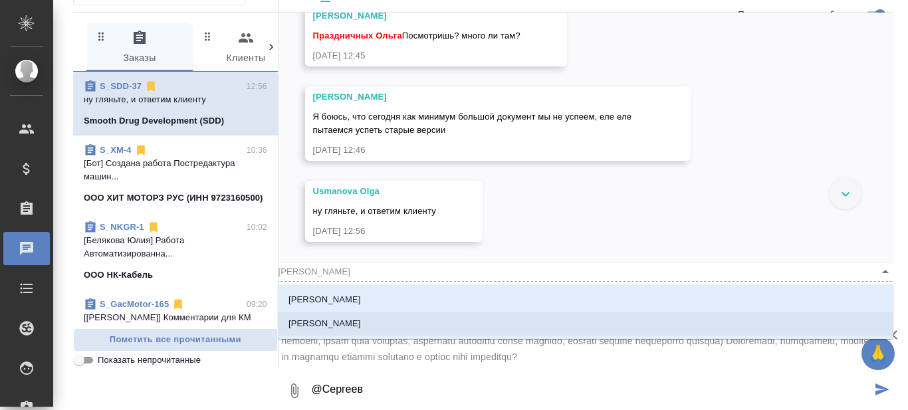
click at [357, 326] on p "[PERSON_NAME]" at bounding box center [325, 323] width 72 height 13
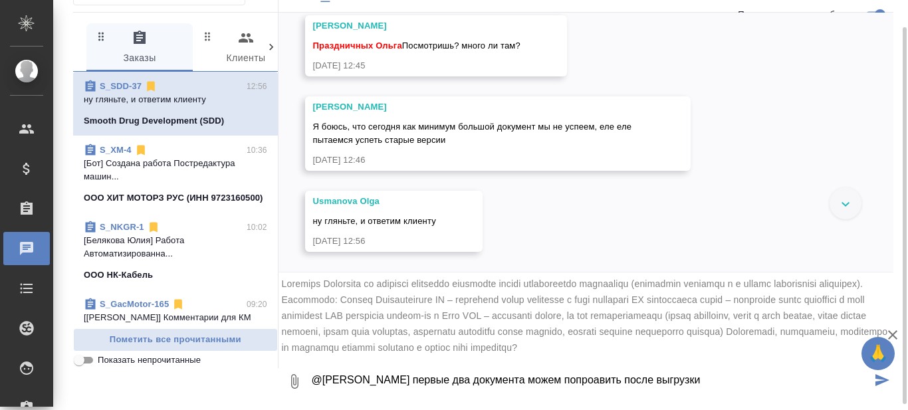
click at [608, 383] on textarea "@Сергеева Анастасия первые два документа можем попроавить после выгрузки" at bounding box center [591, 381] width 562 height 45
click at [720, 376] on textarea "@Сергеева Анастасия первые два документа можем поправить после выгрузки" at bounding box center [591, 381] width 562 height 45
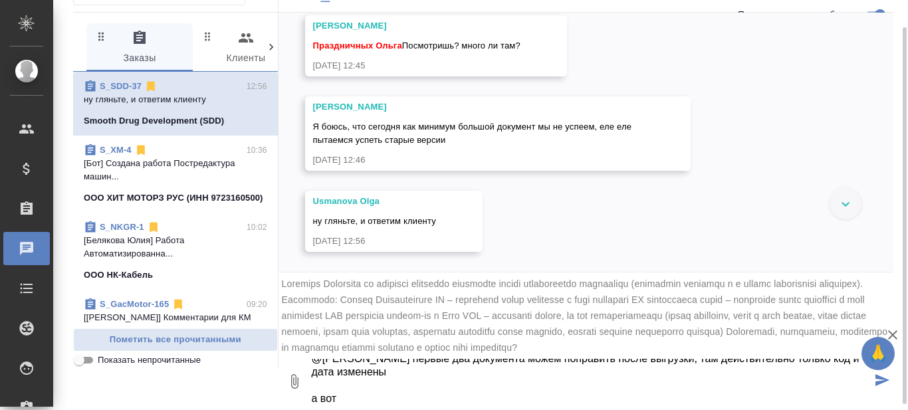
paste textarea
drag, startPoint x: 312, startPoint y: 130, endPoint x: 454, endPoint y: 136, distance: 142.4
copy span "ICF pregnancy follow-up и Main ICF"
click at [366, 398] on textarea "@Сергеева Анастасия первые два документа можем поправить после выгрузки, там де…" at bounding box center [591, 381] width 562 height 45
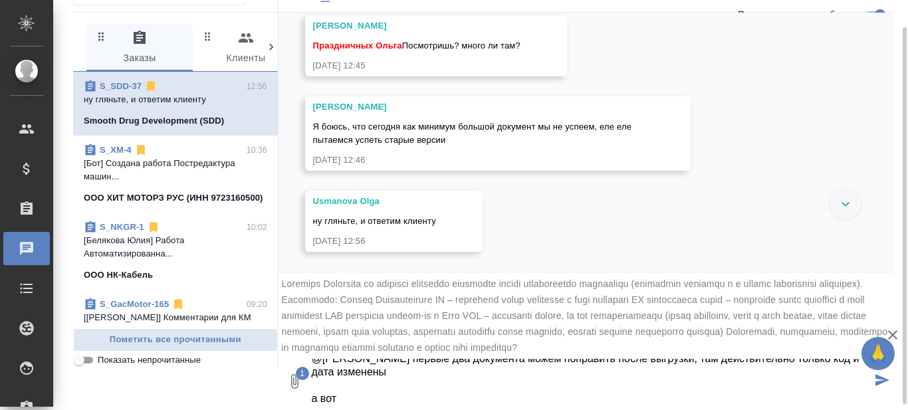
paste textarea "ICF pregnancy follow-up и Main ICF"
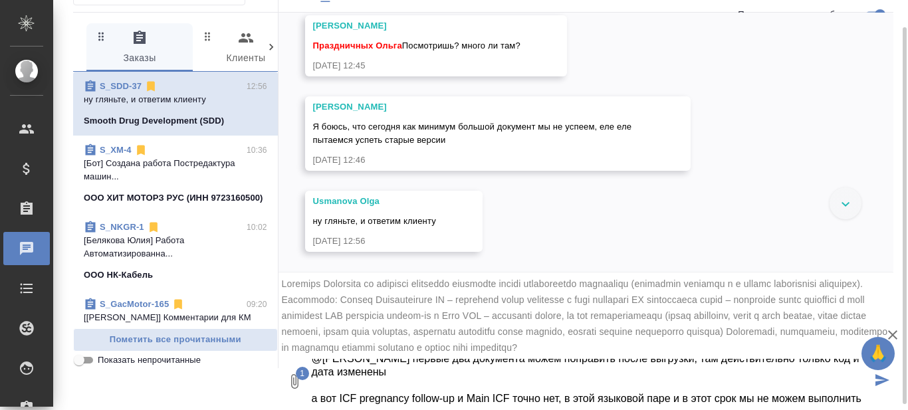
scroll to position [35, 0]
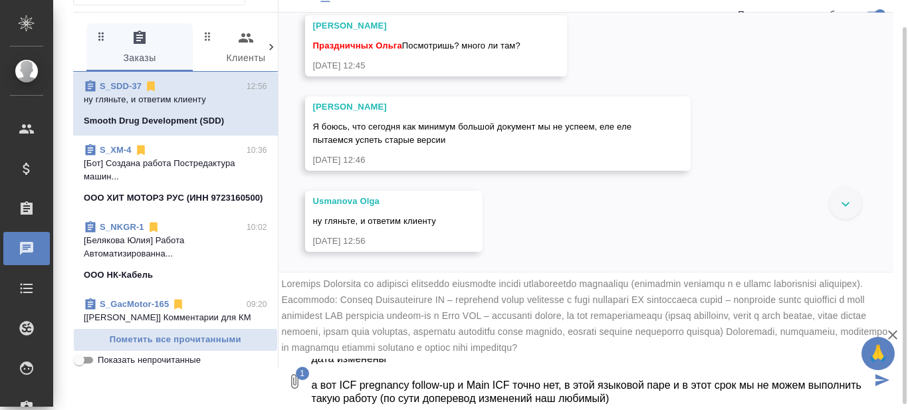
type textarea "@Сергеева Анастасия первые два документа можем поправить после выгрузки, там де…"
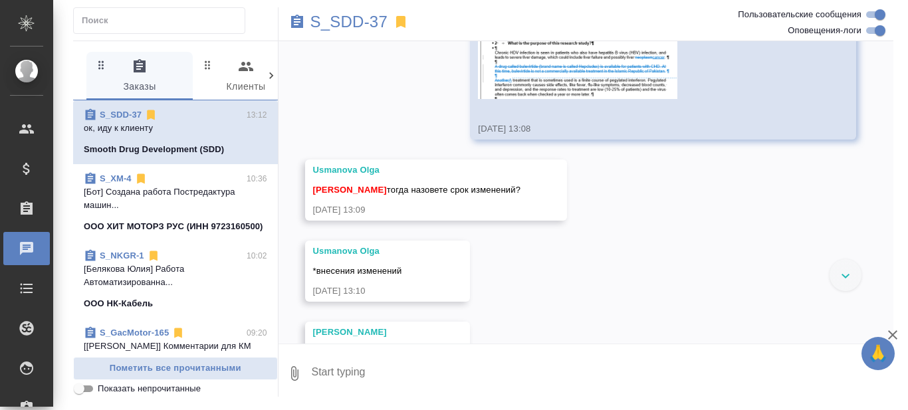
scroll to position [40488, 0]
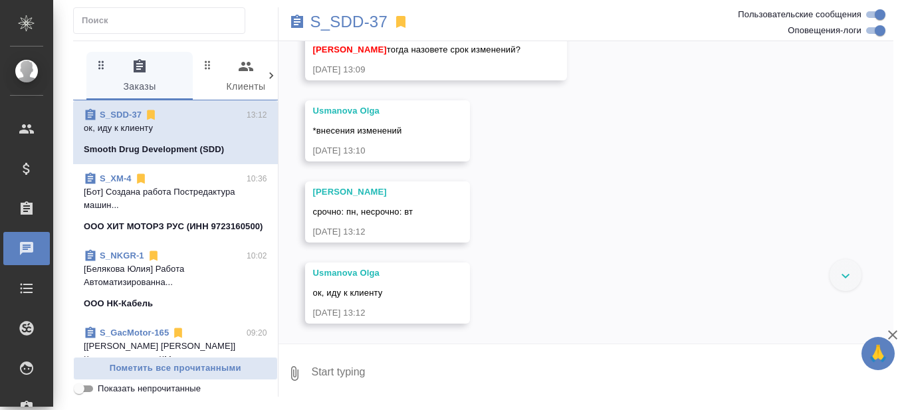
scroll to position [41618, 0]
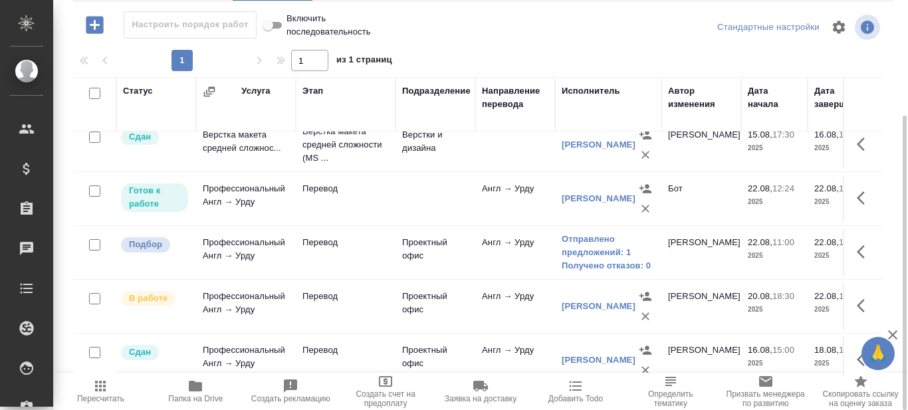
scroll to position [266, 0]
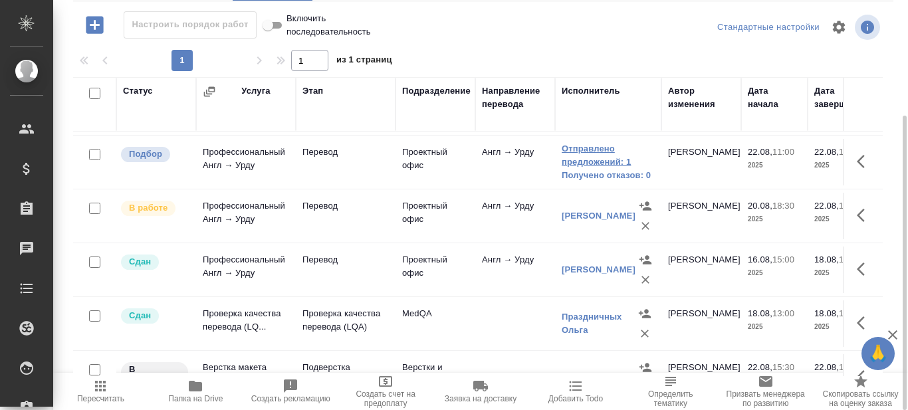
click at [580, 164] on link "Отправлено предложений: 1" at bounding box center [608, 155] width 93 height 27
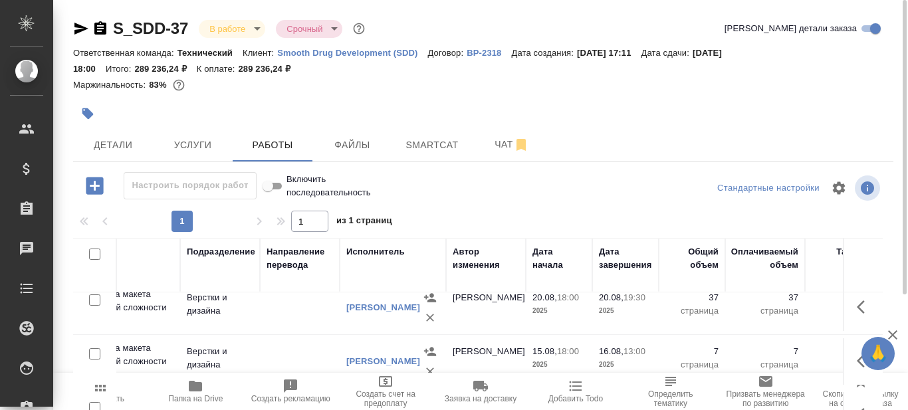
scroll to position [0, 215]
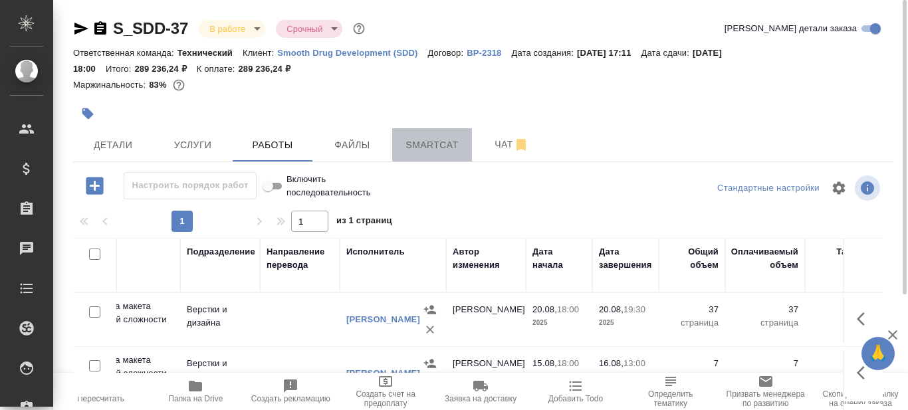
click at [431, 149] on span "Smartcat" at bounding box center [432, 145] width 64 height 17
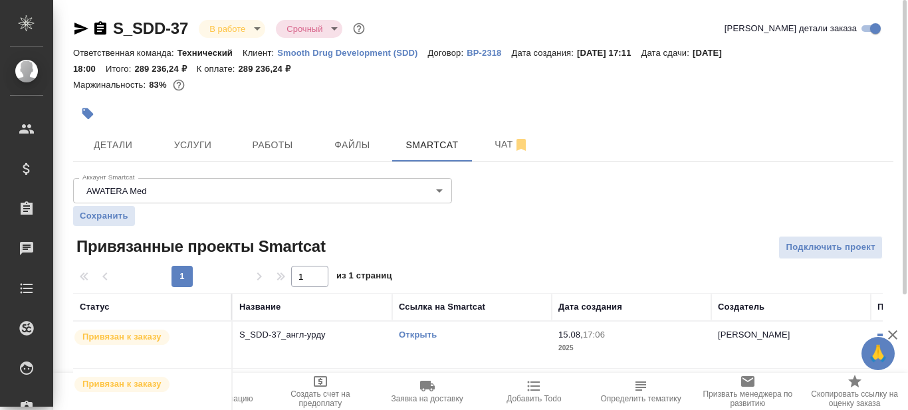
scroll to position [66, 0]
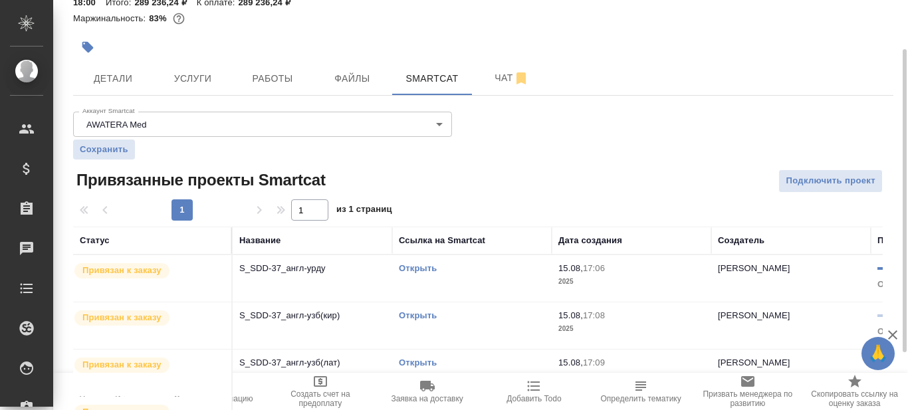
click at [425, 264] on link "Открыть" at bounding box center [418, 268] width 38 height 10
